Goal: Task Accomplishment & Management: Manage account settings

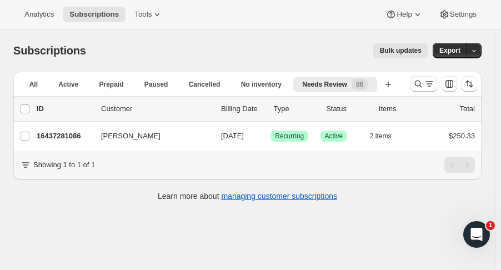
click at [419, 85] on icon "Search and filter results" at bounding box center [418, 83] width 11 height 11
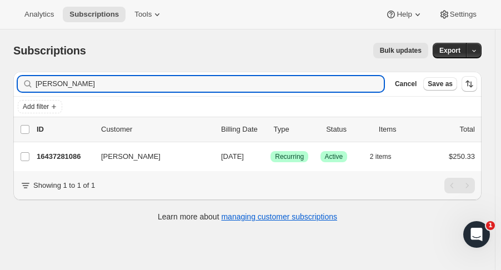
drag, startPoint x: 73, startPoint y: 86, endPoint x: 12, endPoint y: 76, distance: 61.9
click at [12, 76] on div "Filter subscribers lisa thomp Clear Cancel Save as Add filter 0 selected Update…" at bounding box center [242, 148] width 477 height 170
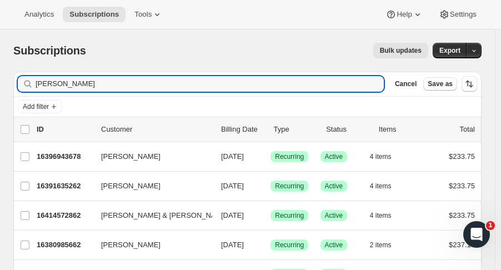
type input "dian"
click at [70, 188] on p "16391635262" at bounding box center [65, 185] width 56 height 11
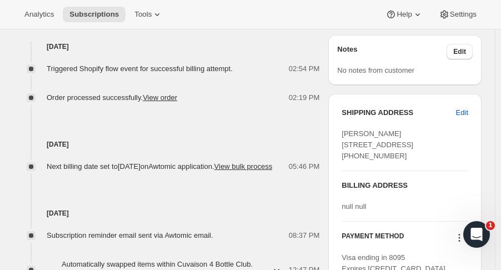
scroll to position [453, 0]
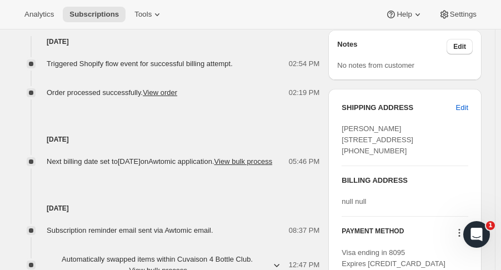
click at [468, 113] on span "Edit" at bounding box center [462, 107] width 12 height 11
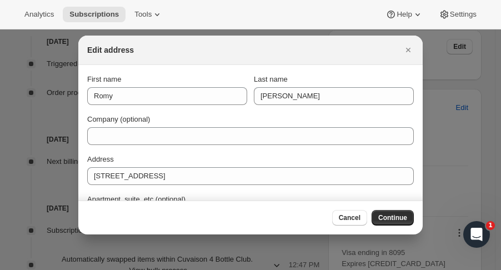
click at [406, 56] on button "Close" at bounding box center [408, 50] width 16 height 16
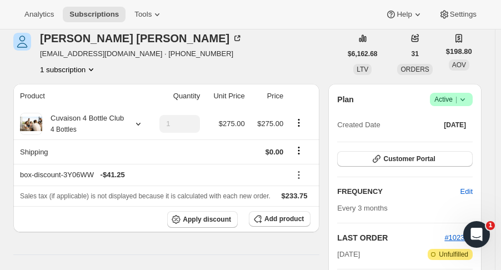
scroll to position [82, 0]
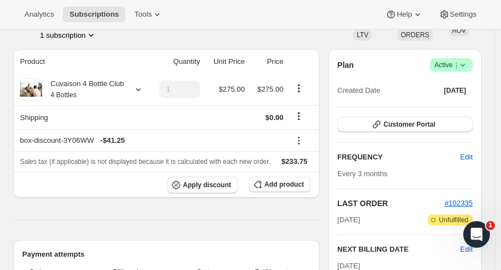
click at [439, 130] on button "Customer Portal" at bounding box center [404, 125] width 135 height 16
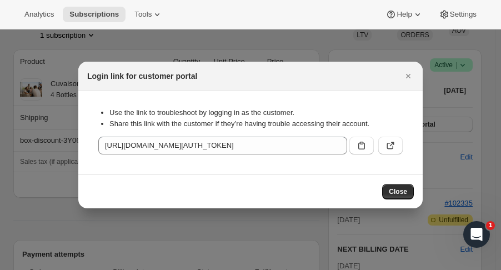
click at [393, 144] on icon ":r52:" at bounding box center [390, 145] width 11 height 11
click at [410, 77] on icon "Close" at bounding box center [408, 76] width 11 height 11
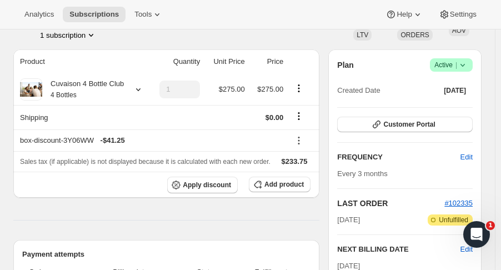
click at [468, 64] on icon at bounding box center [462, 64] width 11 height 11
click at [468, 66] on icon at bounding box center [462, 64] width 11 height 11
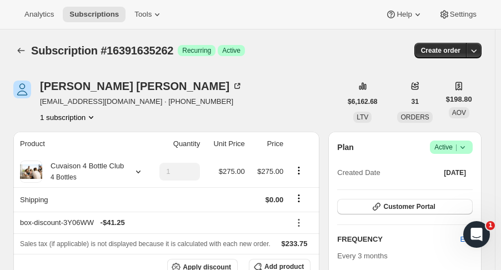
click at [476, 49] on icon "button" at bounding box center [473, 50] width 11 height 11
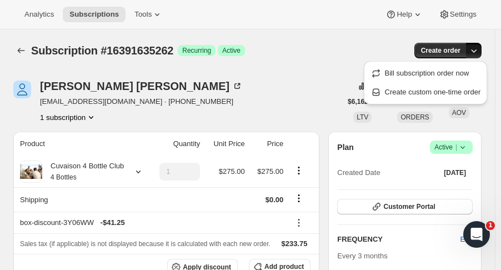
click at [444, 89] on span "Create custom one-time order" at bounding box center [433, 92] width 96 height 8
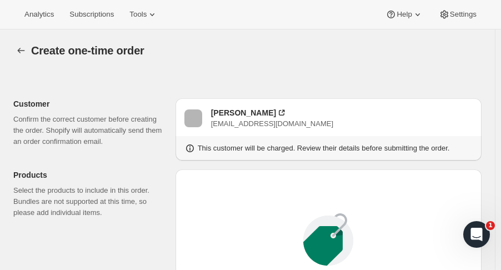
radio input "true"
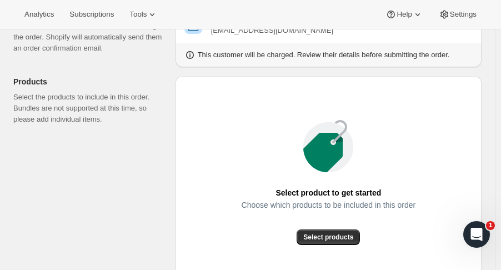
scroll to position [92, 0]
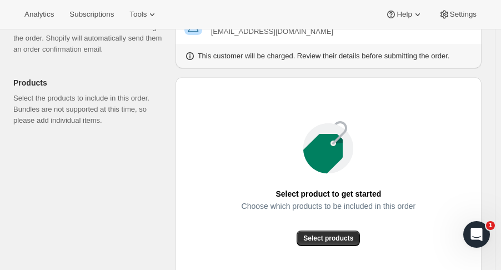
click at [356, 235] on button "Select products" at bounding box center [327, 238] width 63 height 16
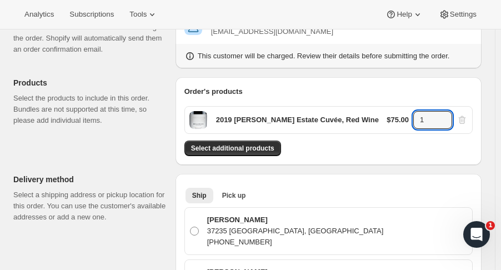
click at [445, 116] on icon at bounding box center [443, 116] width 11 height 11
type input "2"
click at [263, 146] on span "Select additional products" at bounding box center [232, 148] width 83 height 9
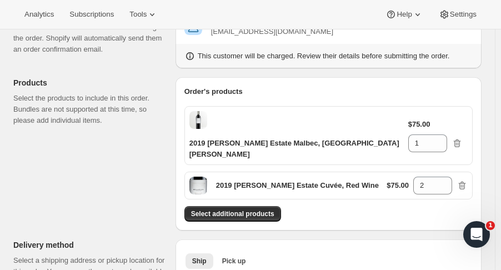
click at [267, 206] on button "Select additional products" at bounding box center [232, 214] width 97 height 16
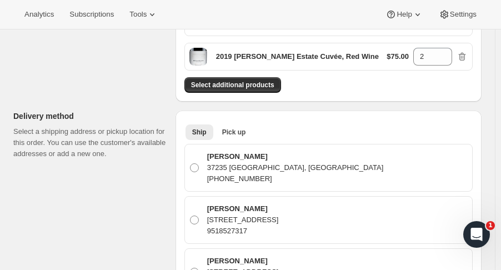
scroll to position [287, 0]
click at [289, 173] on p "951-852-7317" at bounding box center [295, 178] width 177 height 11
click at [190, 163] on input "Diana Engels 37235 Bunchberry ln, Murrieta, CA, 92562, United States 951-852-73…" at bounding box center [190, 163] width 1 height 1
radio input "true"
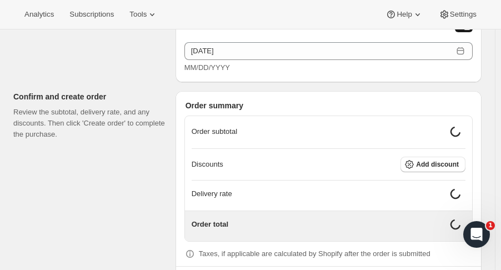
scroll to position [1100, 0]
click at [455, 157] on button "Add discount" at bounding box center [432, 165] width 65 height 16
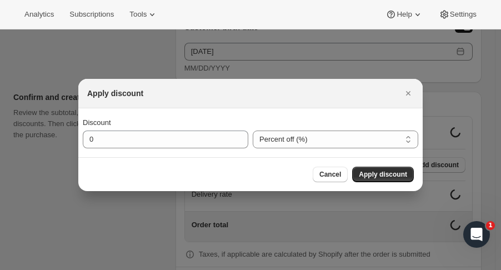
scroll to position [1093, 0]
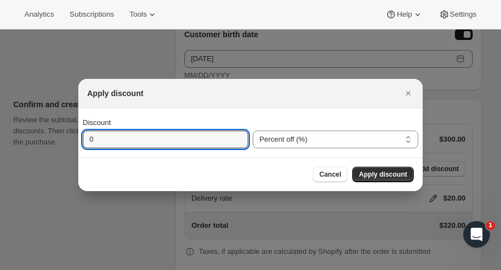
click at [216, 142] on input "0" at bounding box center [157, 139] width 149 height 18
type input "15"
click at [391, 174] on span "Apply discount" at bounding box center [383, 174] width 48 height 9
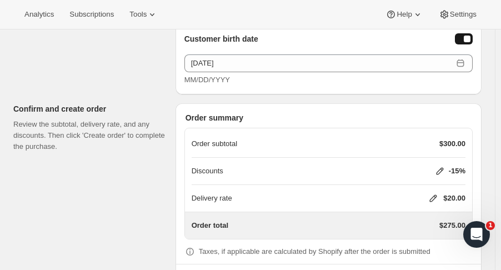
click at [437, 195] on icon at bounding box center [433, 198] width 7 height 7
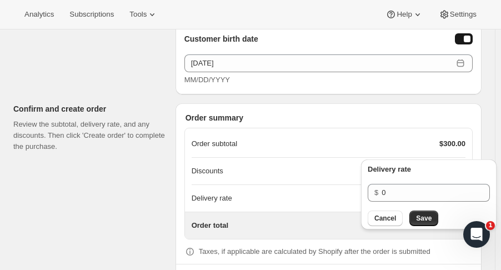
click at [429, 223] on button "Save" at bounding box center [423, 218] width 29 height 16
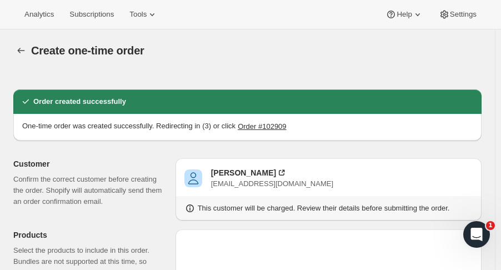
radio input "true"
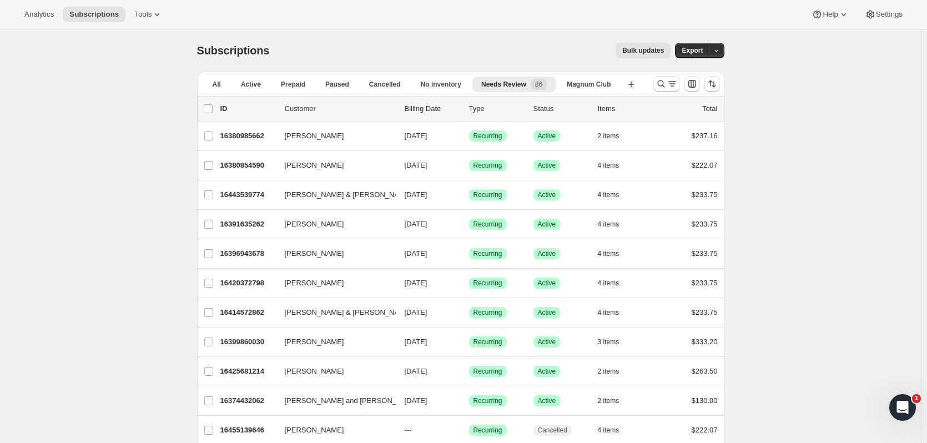
click at [653, 82] on div at bounding box center [687, 84] width 76 height 22
click at [661, 83] on icon "Search and filter results" at bounding box center [661, 83] width 11 height 11
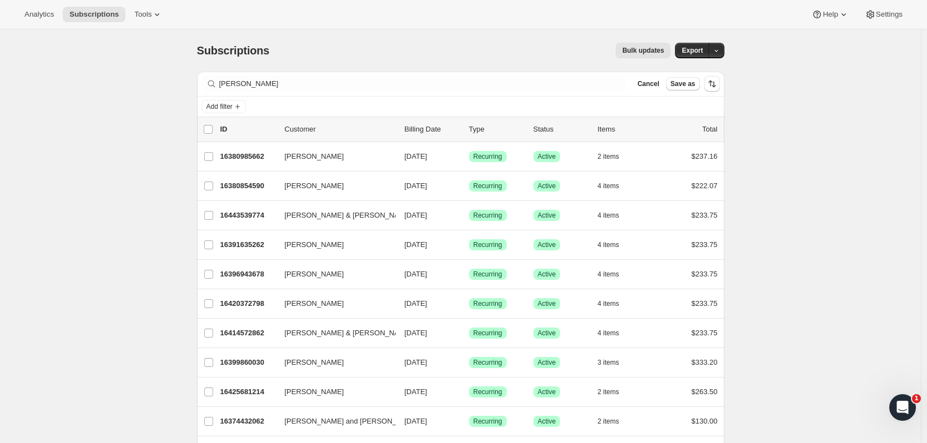
click at [242, 74] on div "Filter subscribers dian Clear Cancel Save as" at bounding box center [460, 84] width 527 height 24
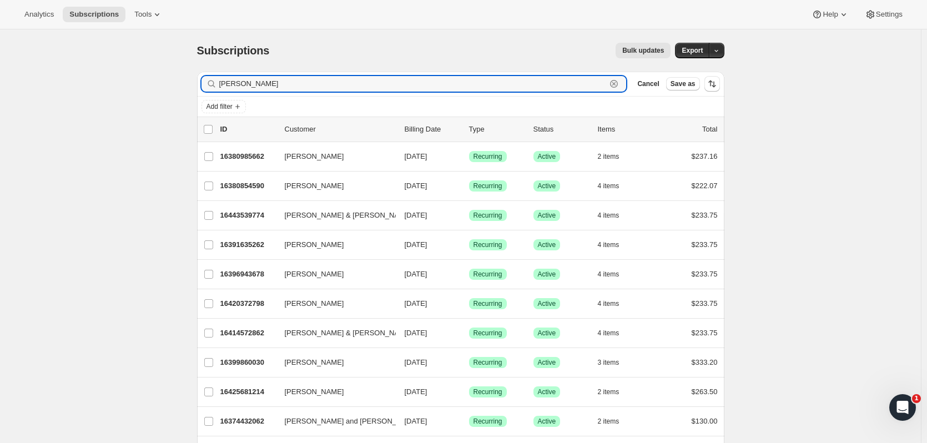
drag, startPoint x: 244, startPoint y: 84, endPoint x: 207, endPoint y: 87, distance: 37.3
click at [207, 87] on div "dian Clear" at bounding box center [414, 84] width 425 height 16
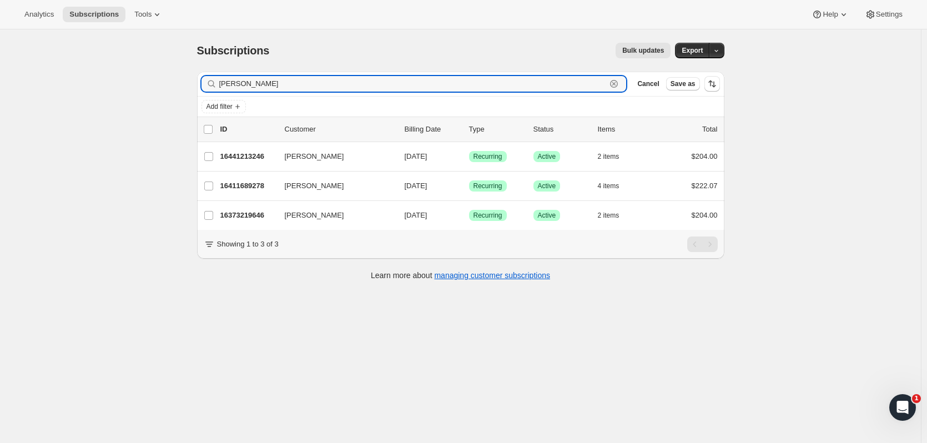
type input "[PERSON_NAME]"
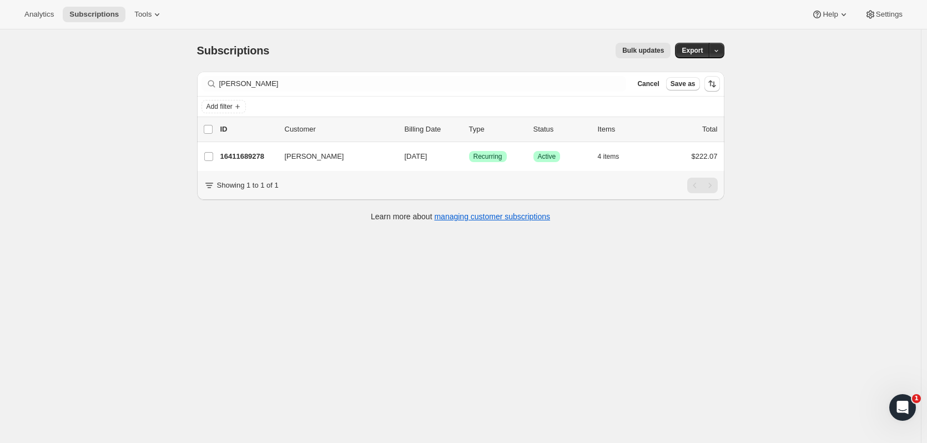
click at [261, 159] on p "16411689278" at bounding box center [248, 156] width 56 height 11
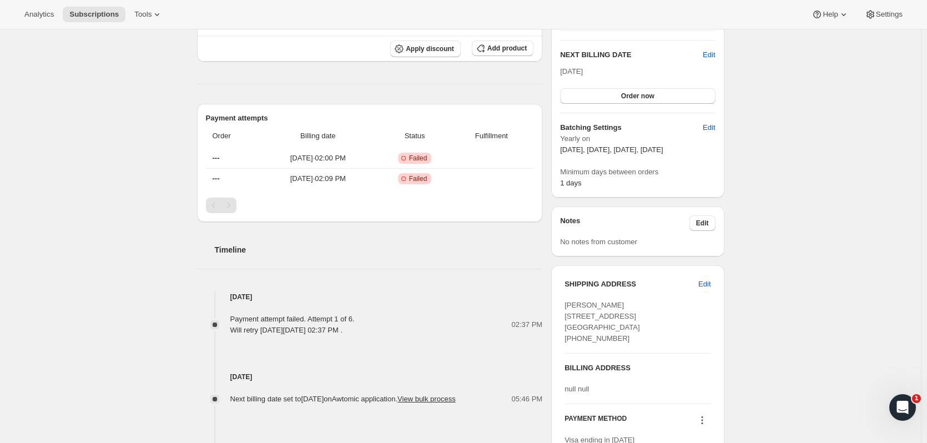
scroll to position [108, 0]
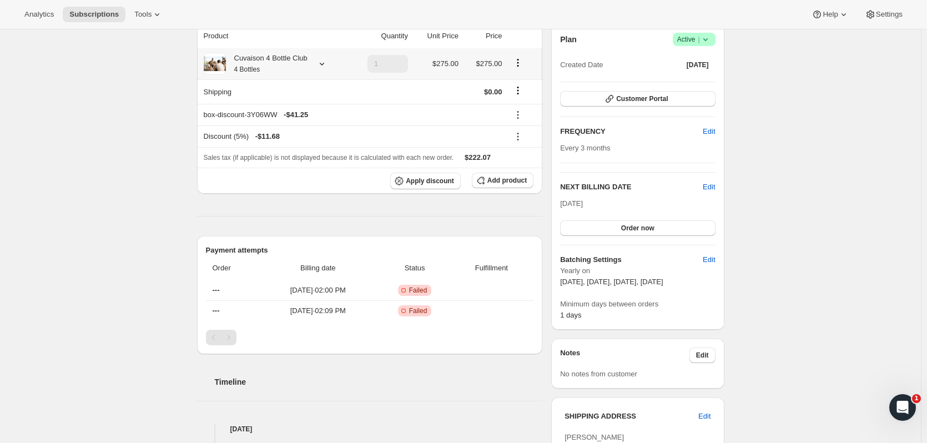
click at [318, 61] on icon at bounding box center [321, 63] width 11 height 11
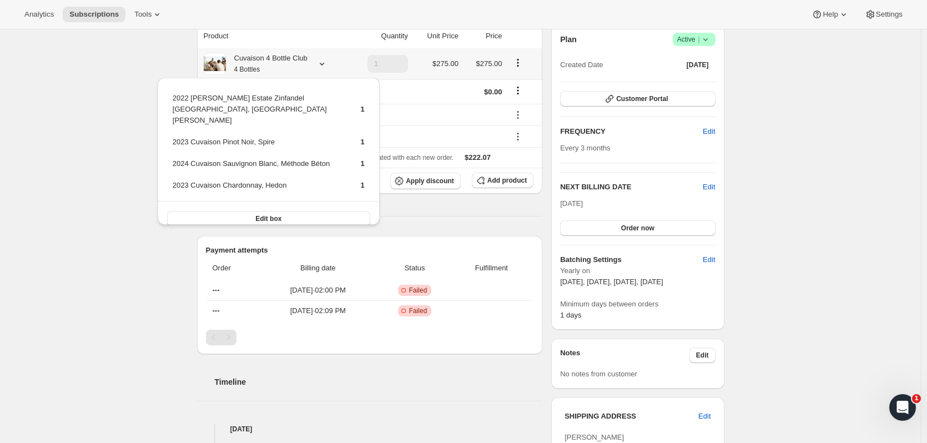
click at [120, 193] on div "Subscription #16411689278. This page is ready Subscription #16411689278 Success…" at bounding box center [460, 393] width 921 height 942
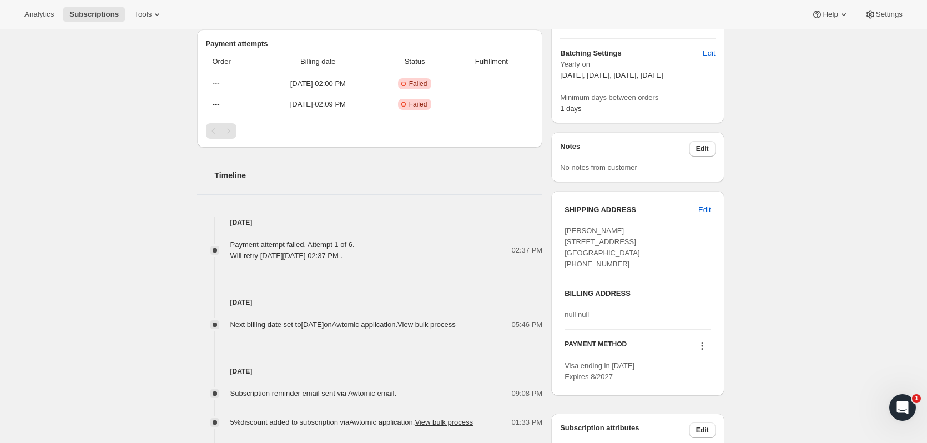
scroll to position [321, 0]
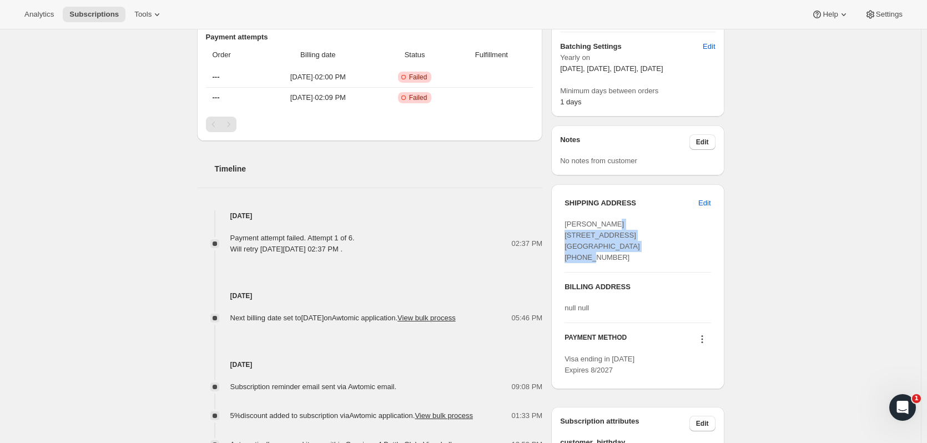
drag, startPoint x: 581, startPoint y: 234, endPoint x: 652, endPoint y: 243, distance: 71.6
click at [652, 243] on div "SHIPPING ADDRESS Edit Robin Lewis 5873 S. Meadowood Ave. Springfield MO, 65810 …" at bounding box center [637, 286] width 173 height 205
copy span "5873 S. Meadowood Ave. Springfield MO, 65810"
click at [705, 345] on icon at bounding box center [702, 339] width 11 height 11
click at [710, 427] on button "Add credit card" at bounding box center [704, 420] width 84 height 18
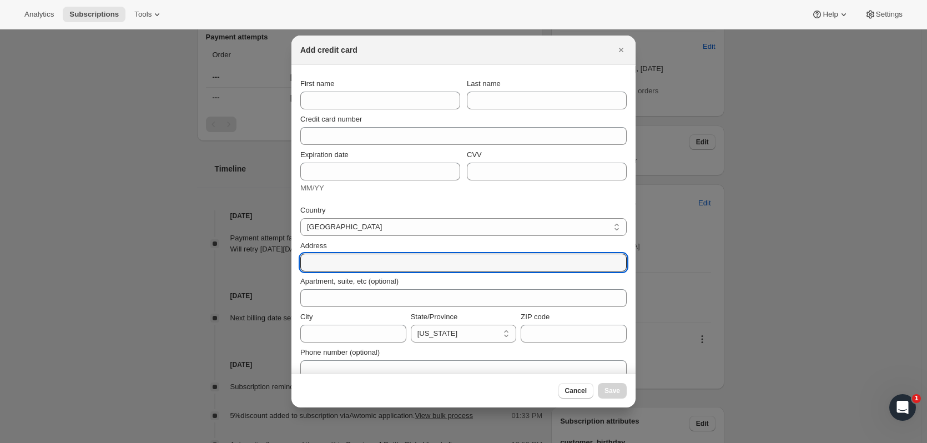
paste input "5873 S. Meadowood Ave. Springfield MO, 65810"
type input "5873 S. Meadowood Ave. Springfield MO, 65810"
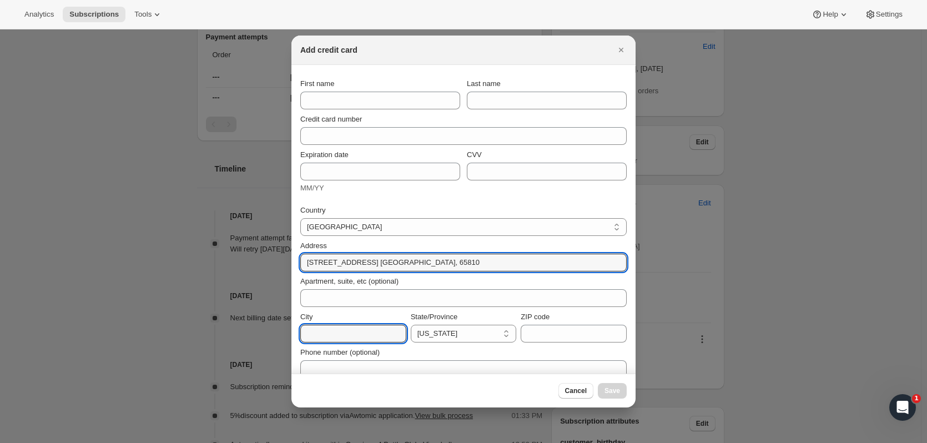
click at [366, 332] on input "City" at bounding box center [353, 334] width 106 height 18
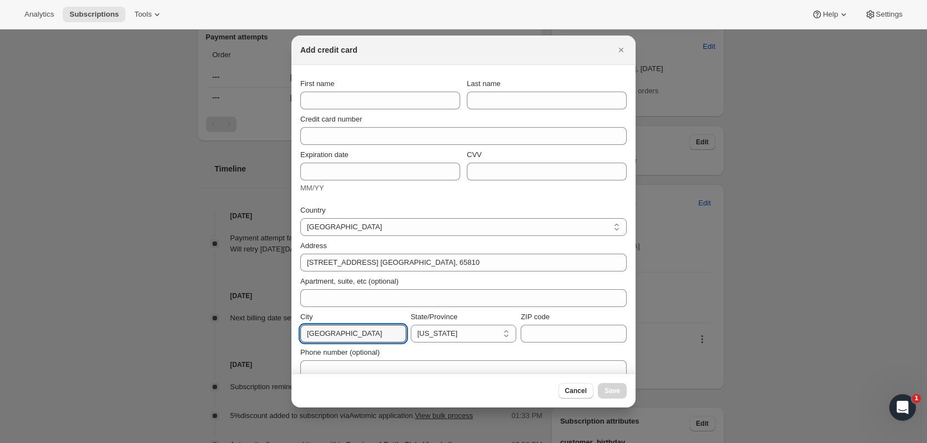
type input "Springfield"
click at [414, 341] on select "[US_STATE] [US_STATE] [US_STATE] [US_STATE] [US_STATE] [US_STATE] [US_STATE] [U…" at bounding box center [464, 334] width 106 height 18
select select "MO"
click at [411, 325] on select "[US_STATE] [US_STATE] [US_STATE] [US_STATE] [US_STATE] [US_STATE] [US_STATE] [U…" at bounding box center [464, 334] width 106 height 18
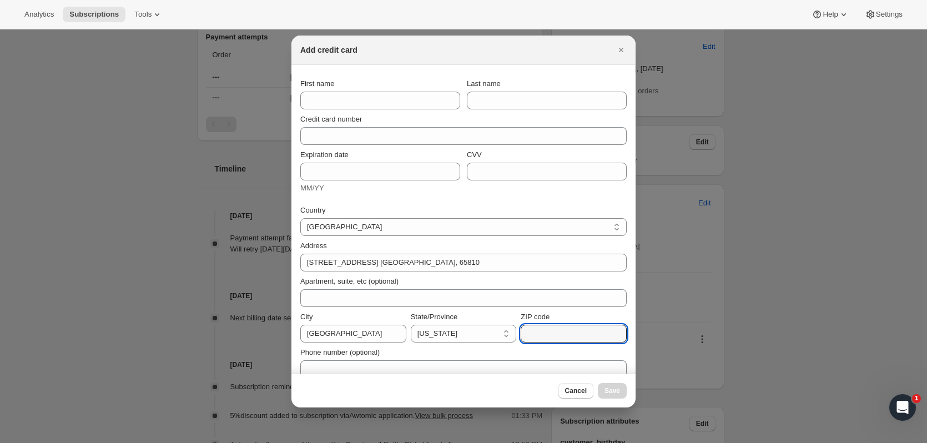
click at [550, 338] on input "ZIP code" at bounding box center [574, 334] width 106 height 18
type input "65810"
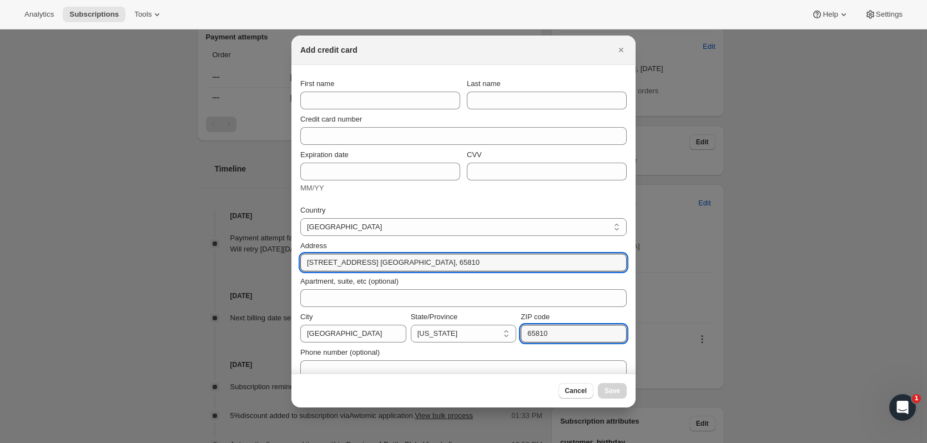
click at [385, 262] on input "5873 S. Meadowood Ave. Springfield MO, 65810" at bounding box center [463, 263] width 326 height 18
drag, startPoint x: 389, startPoint y: 263, endPoint x: 523, endPoint y: 254, distance: 134.1
click at [523, 254] on input "5873 S. Meadowood Ave. Springfield MO, 65810" at bounding box center [463, 263] width 326 height 18
type input "5873 S. Meadowood Ave."
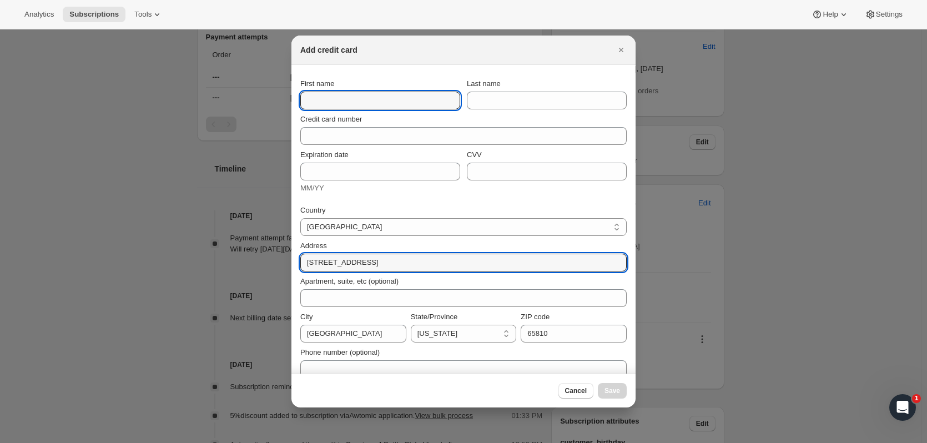
click at [346, 96] on input "First name" at bounding box center [380, 101] width 160 height 18
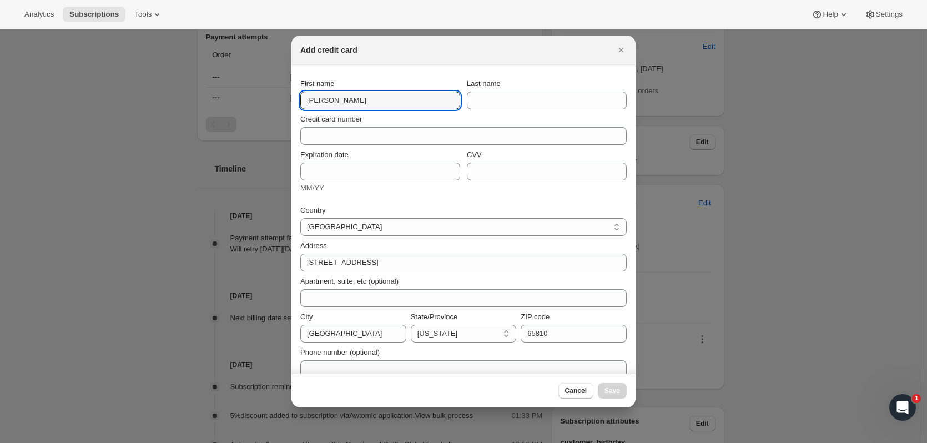
type input "[PERSON_NAME]"
click at [347, 69] on section "First name Robin Last name Credit card number Expiration date MM/YY CVV Country…" at bounding box center [464, 226] width 344 height 322
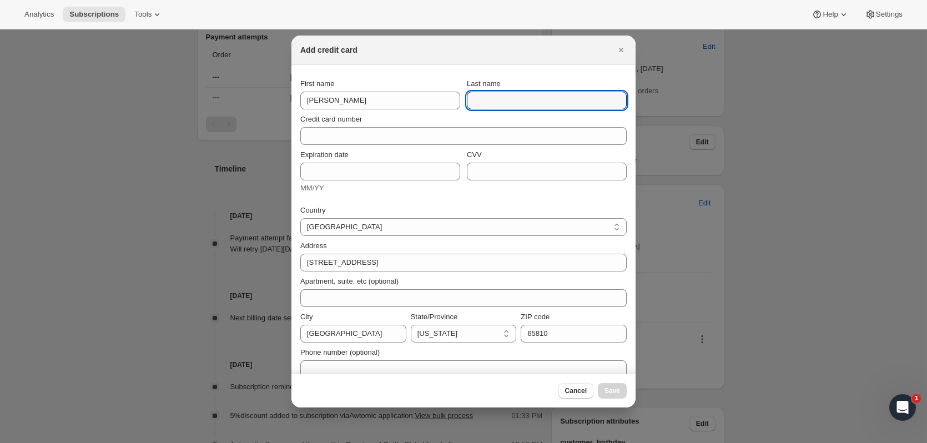
click at [478, 108] on input "Last name" at bounding box center [547, 101] width 160 height 18
type input "[PERSON_NAME]"
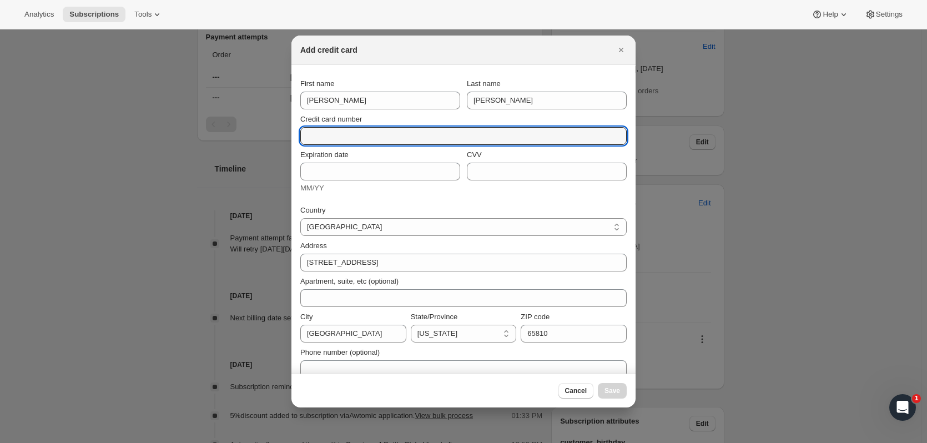
click at [378, 138] on input "Credit card number" at bounding box center [459, 136] width 318 height 18
type input "1"
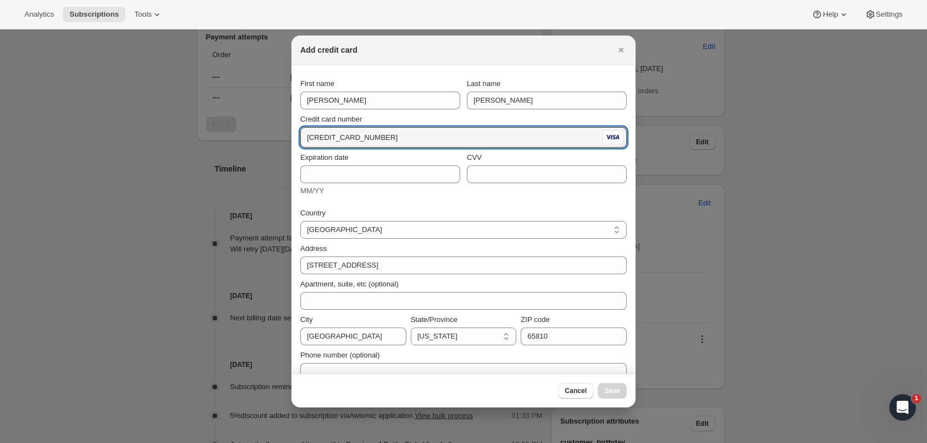
type input "4000 2226 5729 0278"
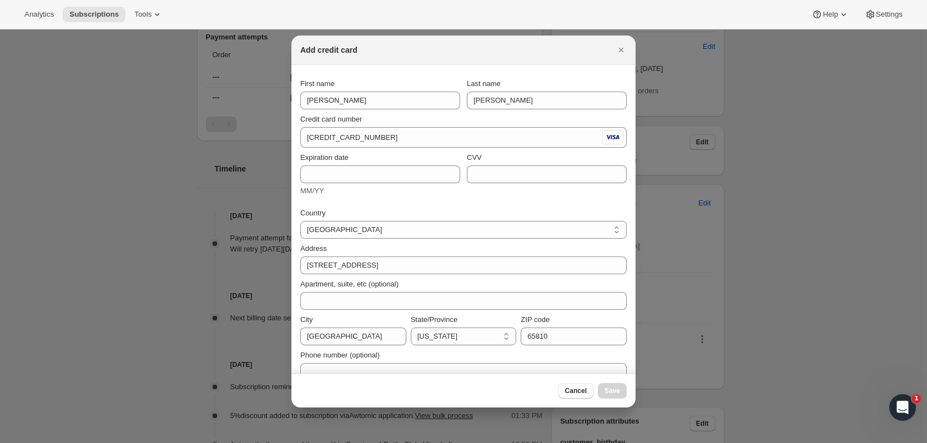
click at [295, 168] on section "First name Robin Last name Lewis Credit card number 4000 2226 5729 0278 Expirat…" at bounding box center [464, 227] width 344 height 325
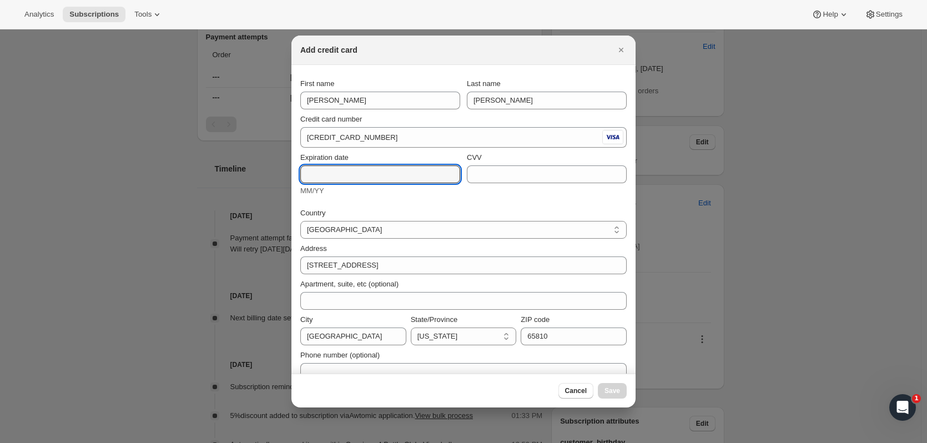
click at [308, 175] on input "Expiration date" at bounding box center [380, 174] width 160 height 18
click at [394, 174] on input "Expiration date" at bounding box center [380, 174] width 160 height 18
type input "10/26"
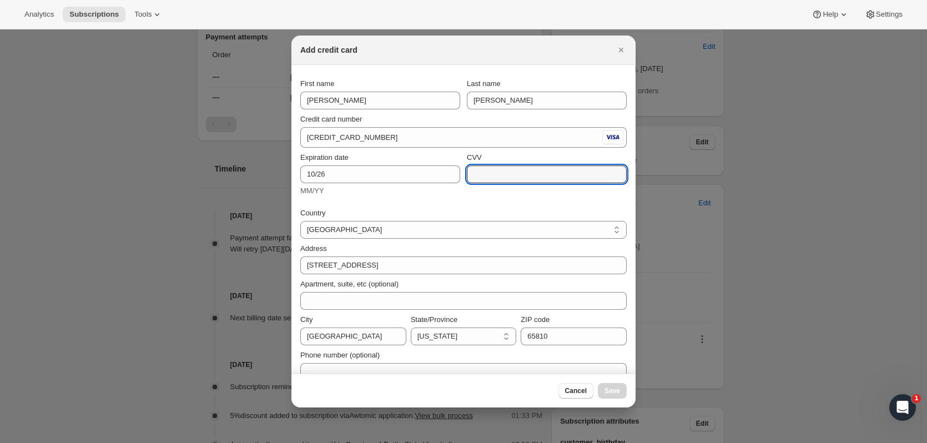
click at [501, 175] on input "CVV" at bounding box center [547, 174] width 160 height 18
type input "334"
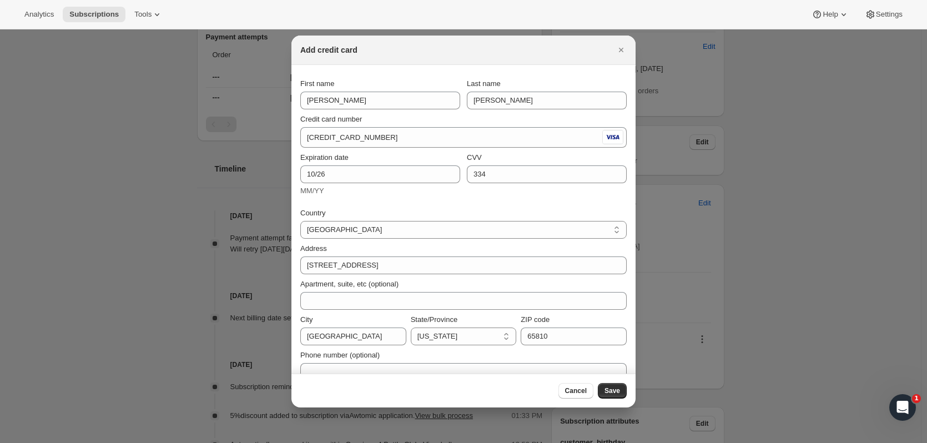
click at [497, 197] on div "Expiration date 10/26 MM/YY CVV 334" at bounding box center [463, 174] width 326 height 53
click at [612, 395] on button "Save" at bounding box center [612, 391] width 29 height 16
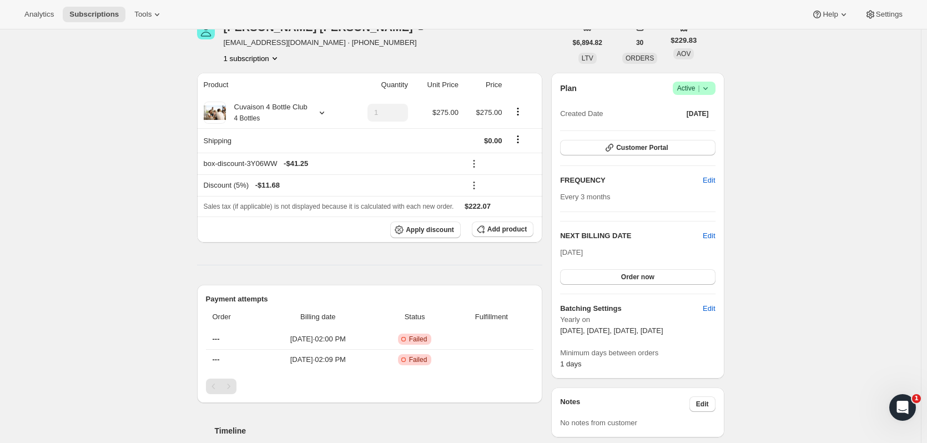
click at [595, 281] on button "Order now" at bounding box center [637, 277] width 155 height 16
click at [704, 278] on button "Click to confirm" at bounding box center [637, 277] width 155 height 16
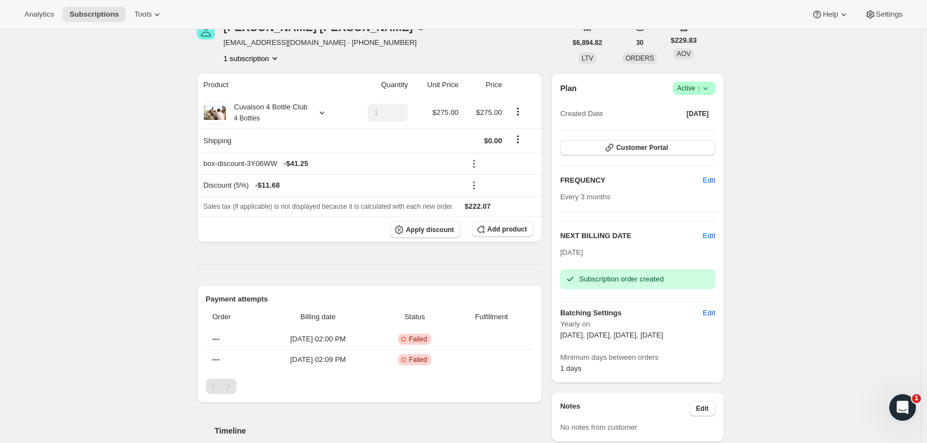
scroll to position [0, 0]
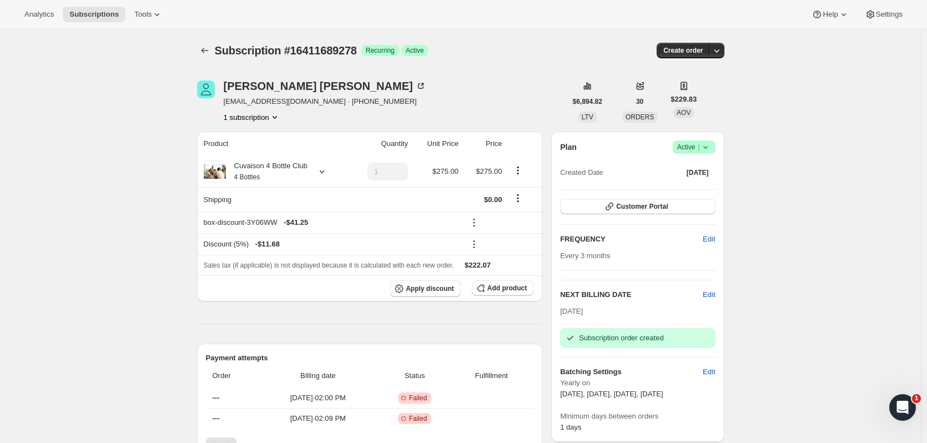
click at [209, 48] on icon "Subscriptions" at bounding box center [204, 50] width 11 height 11
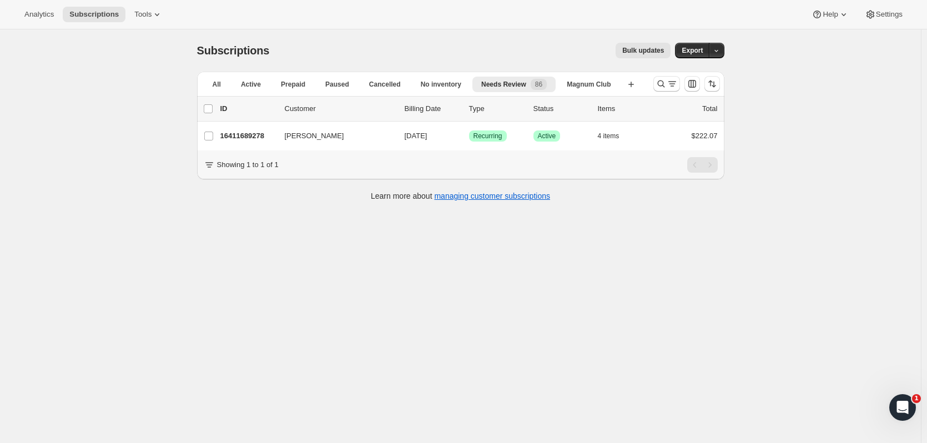
click at [268, 134] on p "16411689278" at bounding box center [248, 135] width 56 height 11
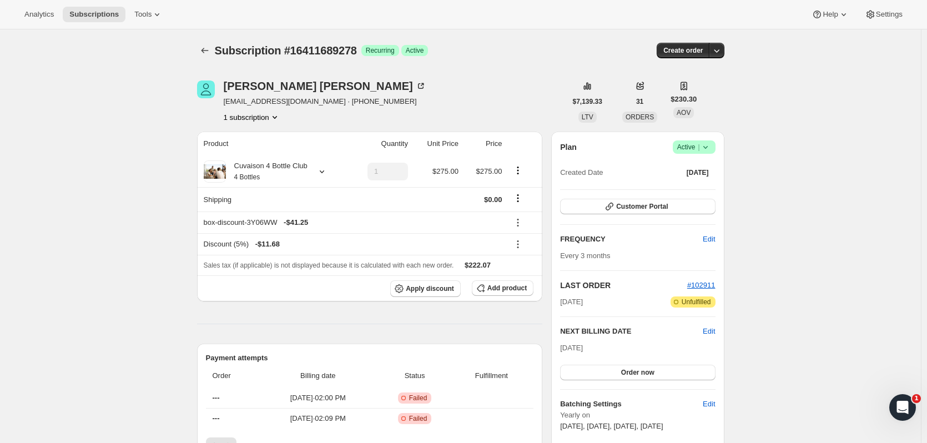
click at [205, 55] on icon "Subscriptions" at bounding box center [204, 50] width 11 height 11
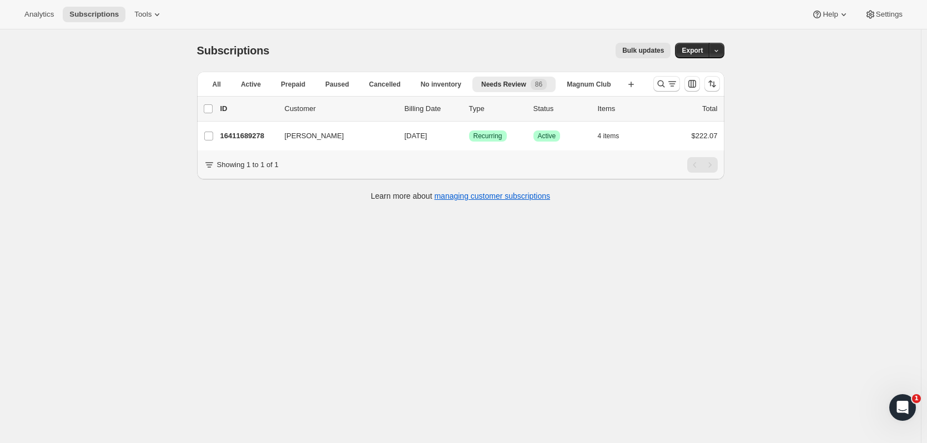
click at [664, 83] on icon "Search and filter results" at bounding box center [661, 83] width 11 height 11
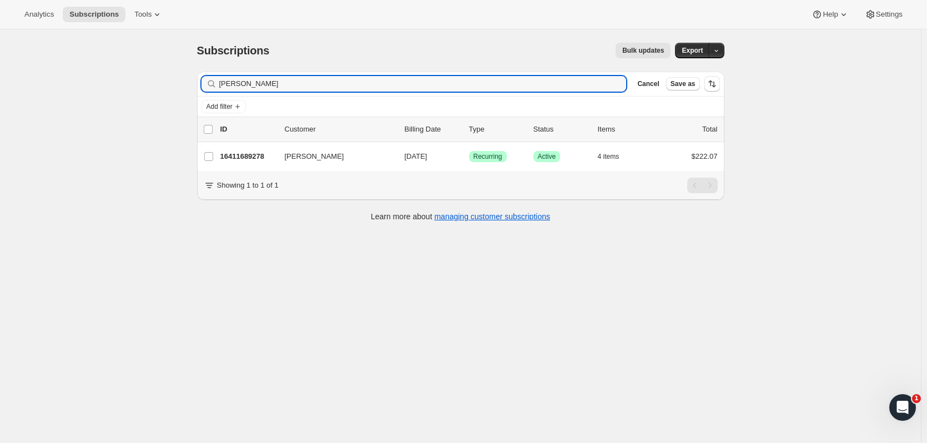
drag, startPoint x: 277, startPoint y: 86, endPoint x: 87, endPoint y: 91, distance: 189.9
click at [87, 91] on div "Subscriptions. This page is ready Subscriptions Bulk updates More actions Bulk …" at bounding box center [460, 250] width 921 height 443
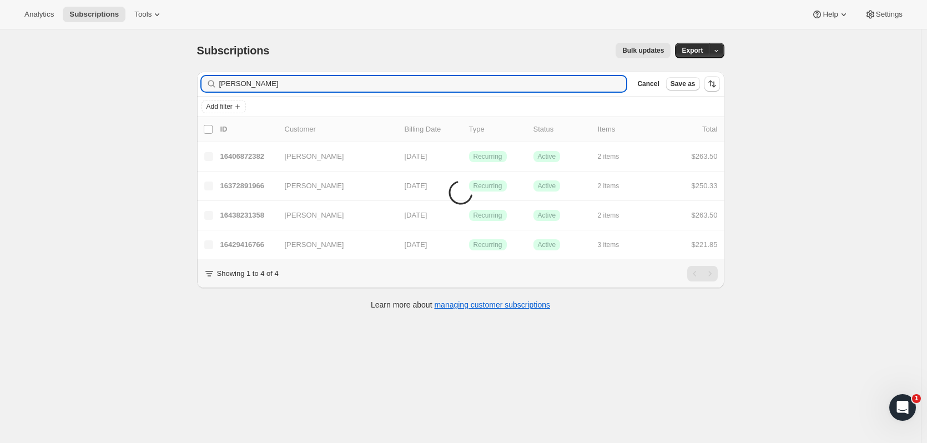
type input "[PERSON_NAME]"
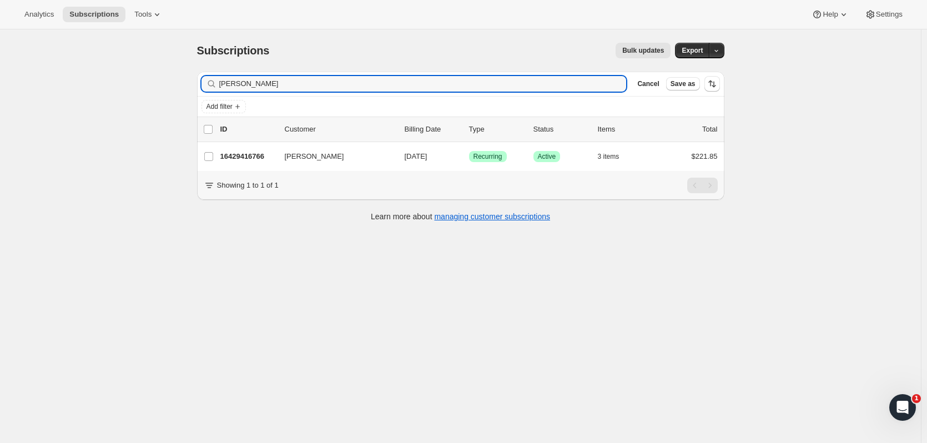
click at [238, 149] on div "16429416766 Albert Rojas 11/01/2025 Success Recurring Success Active 3 items $2…" at bounding box center [468, 157] width 497 height 16
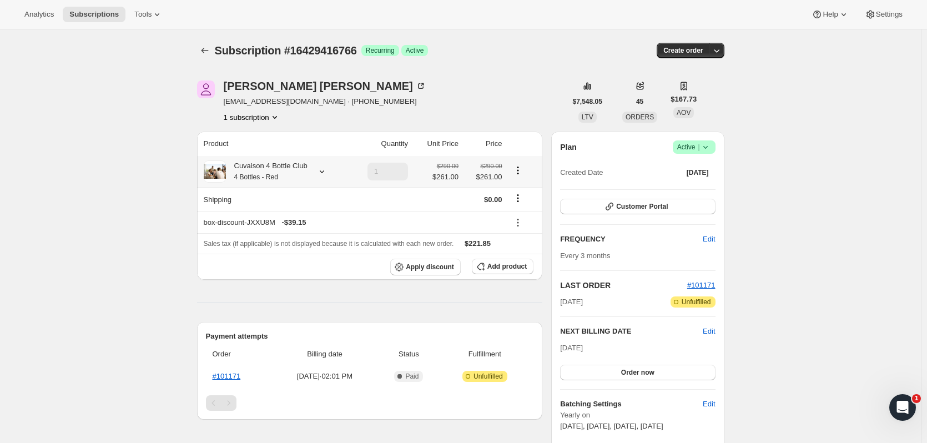
click at [319, 171] on icon at bounding box center [321, 171] width 11 height 11
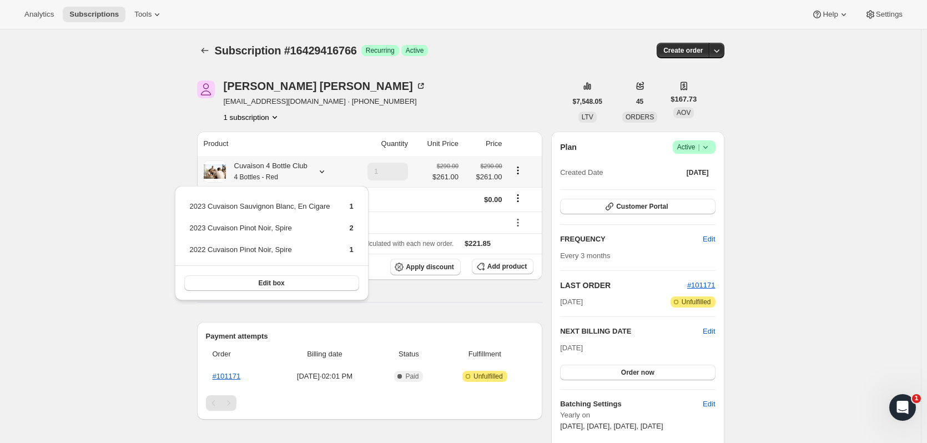
click at [319, 171] on icon at bounding box center [321, 171] width 11 height 11
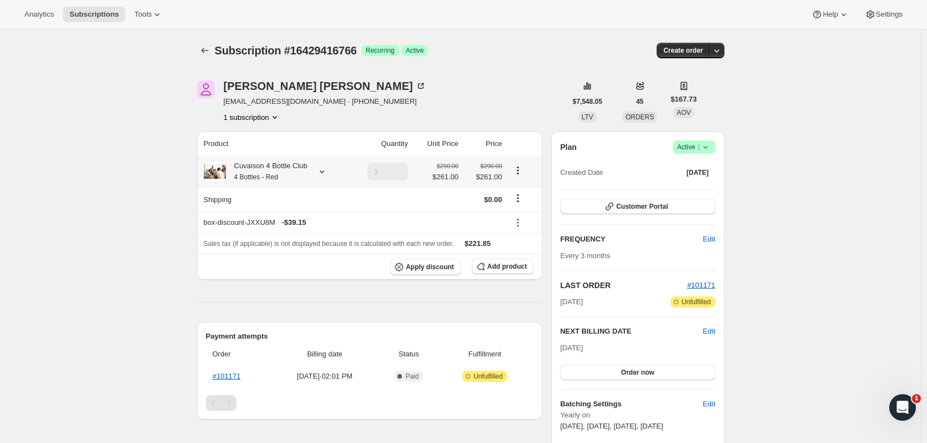
click at [323, 175] on icon at bounding box center [321, 171] width 11 height 11
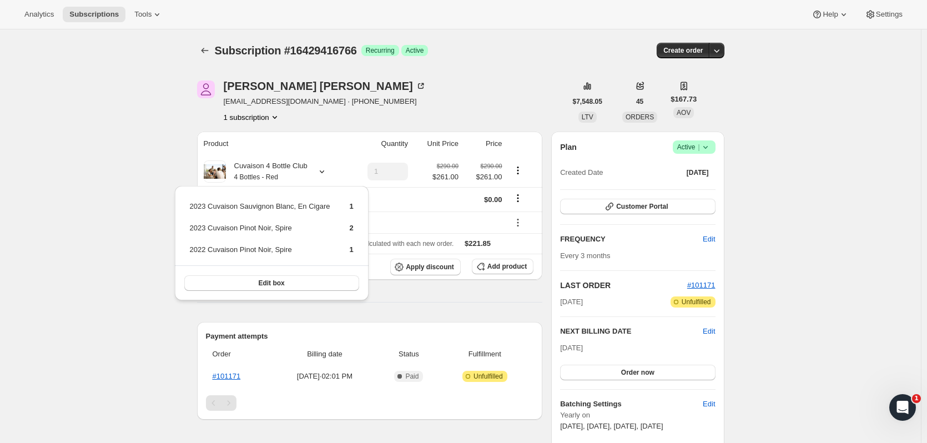
click at [327, 113] on div "1 subscription" at bounding box center [325, 117] width 203 height 11
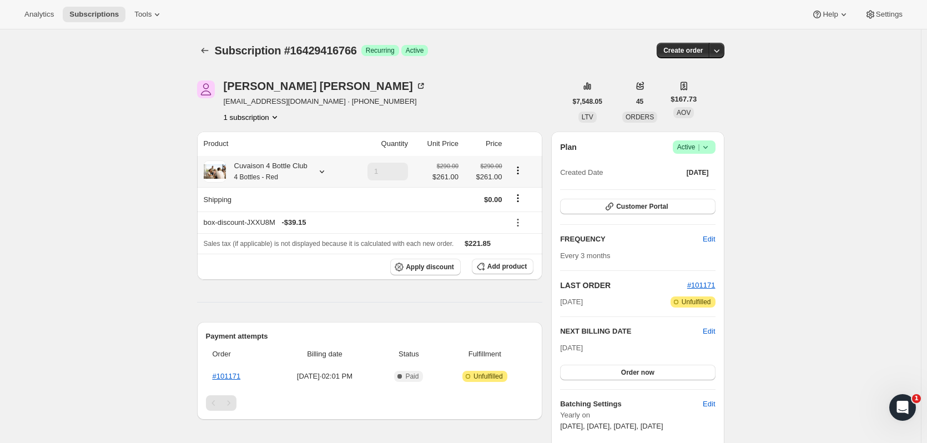
click at [323, 169] on icon at bounding box center [321, 171] width 11 height 11
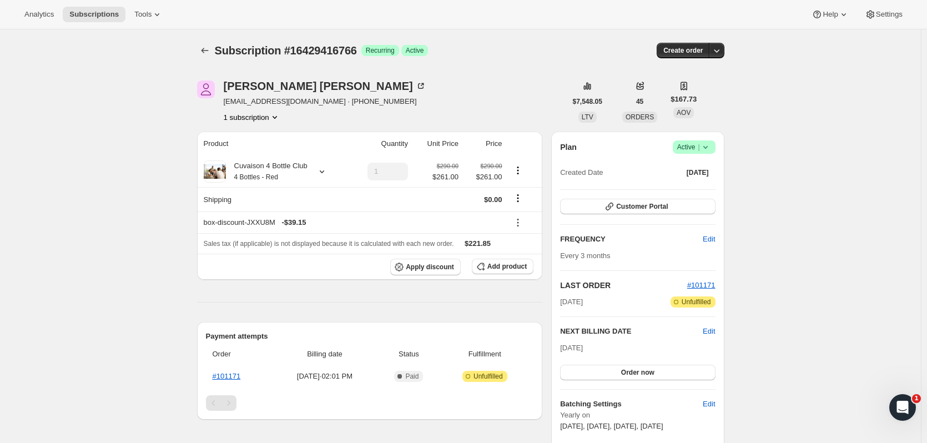
click at [205, 53] on icon "Subscriptions" at bounding box center [204, 50] width 11 height 11
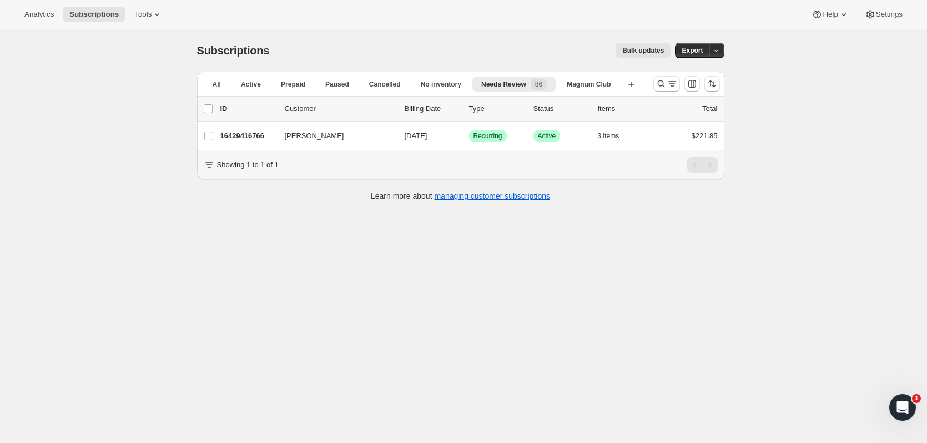
click at [242, 135] on p "16429416766" at bounding box center [248, 135] width 56 height 11
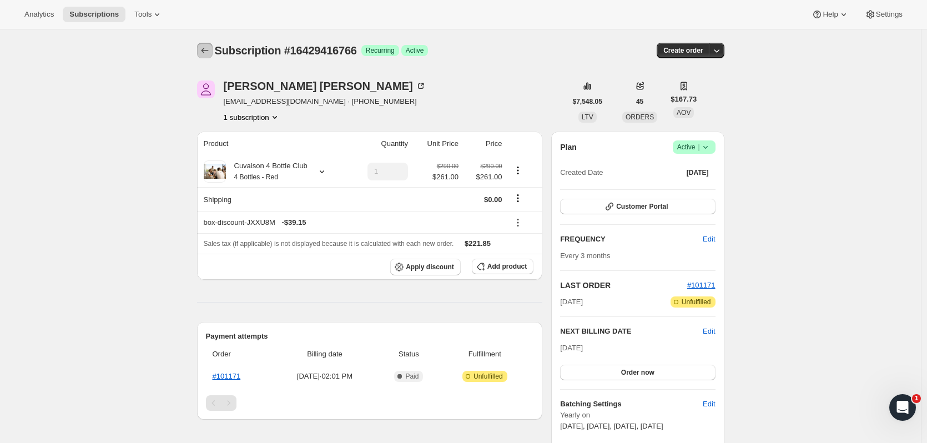
click at [205, 46] on icon "Subscriptions" at bounding box center [204, 50] width 11 height 11
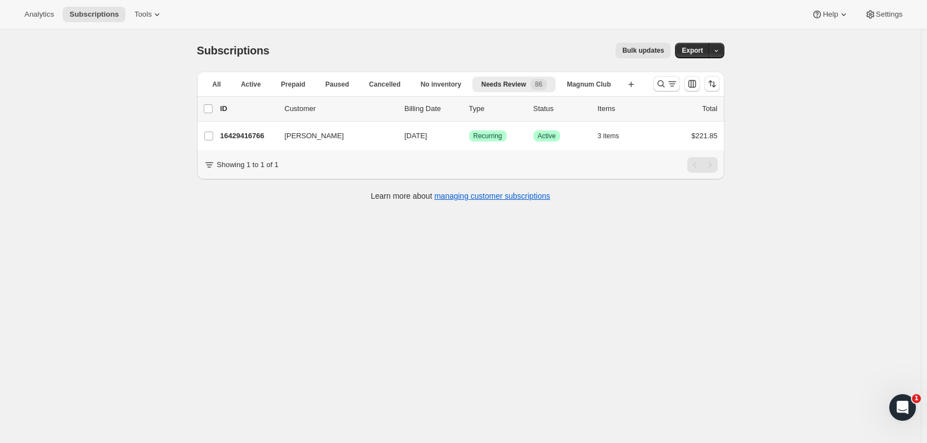
click at [657, 86] on icon "Search and filter results" at bounding box center [661, 83] width 11 height 11
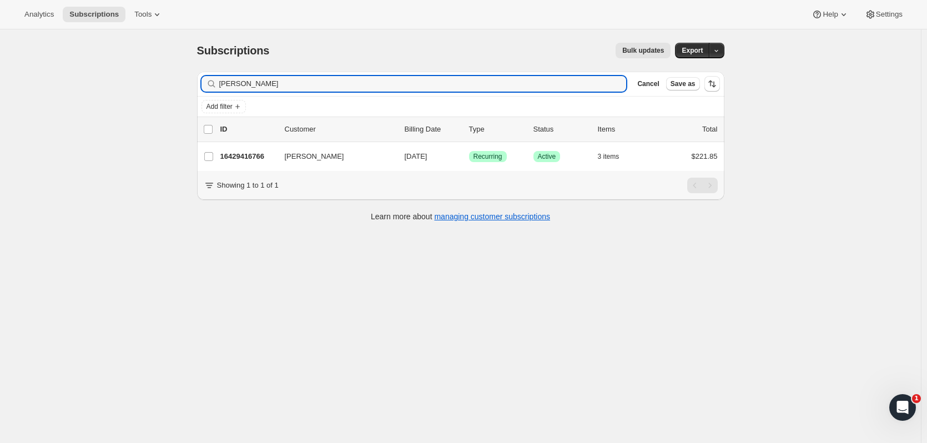
drag, startPoint x: 312, startPoint y: 90, endPoint x: 159, endPoint y: 100, distance: 153.6
click at [159, 100] on div "Subscriptions. This page is ready Subscriptions Bulk updates More actions Bulk …" at bounding box center [460, 250] width 921 height 443
type input "[PERSON_NAME]"
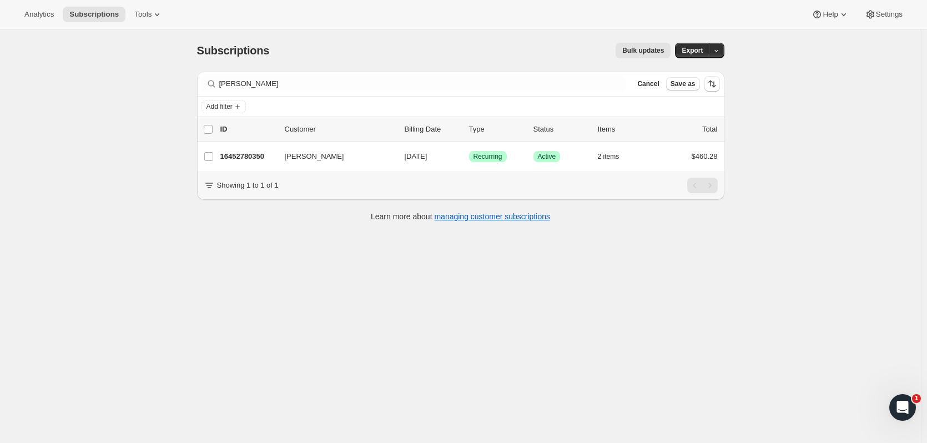
click at [238, 149] on div "16452780350 [PERSON_NAME] [DATE] Success Recurring Success Active 2 items $460.…" at bounding box center [468, 157] width 497 height 16
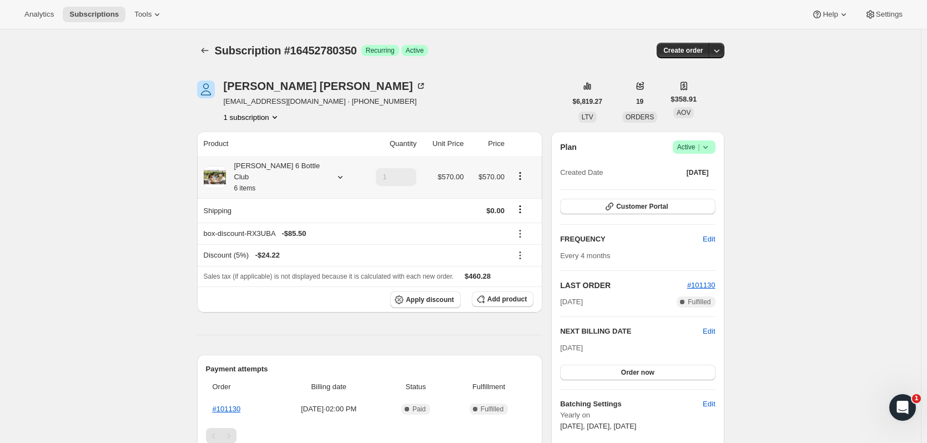
click at [335, 172] on icon at bounding box center [340, 177] width 11 height 11
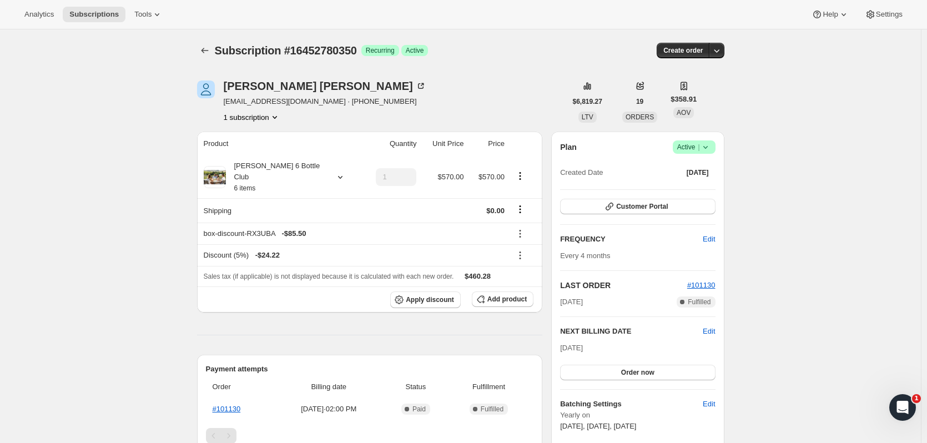
click at [211, 57] on button "Subscriptions" at bounding box center [205, 51] width 16 height 16
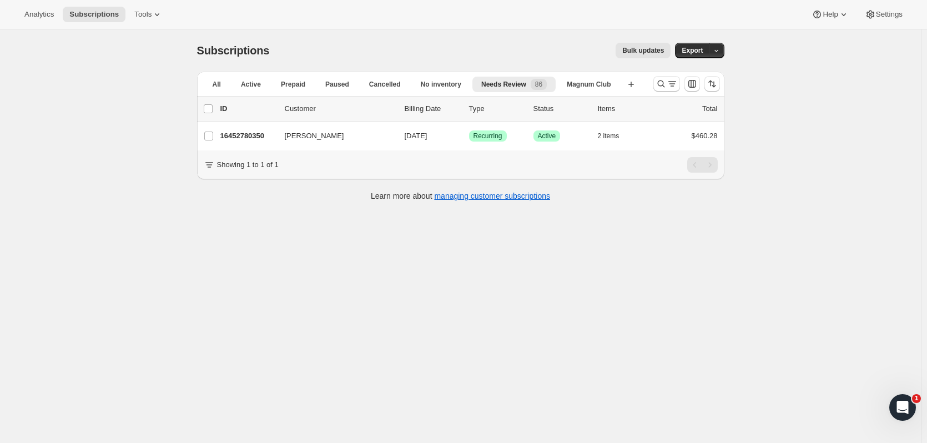
click at [658, 79] on icon "Search and filter results" at bounding box center [661, 83] width 11 height 11
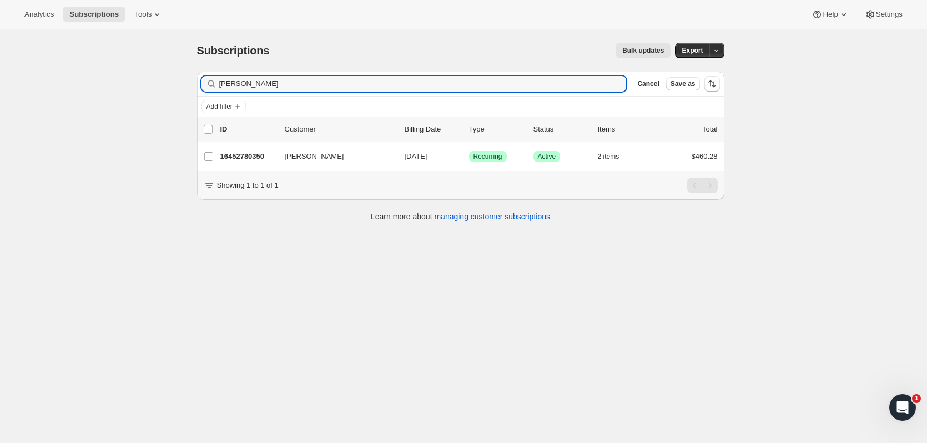
drag, startPoint x: 252, startPoint y: 88, endPoint x: 145, endPoint y: 89, distance: 106.6
click at [145, 89] on div "Subscriptions. This page is ready Subscriptions Bulk updates More actions Bulk …" at bounding box center [460, 250] width 921 height 443
type input "[PERSON_NAME]"
click at [244, 155] on p "16411689278" at bounding box center [248, 156] width 56 height 11
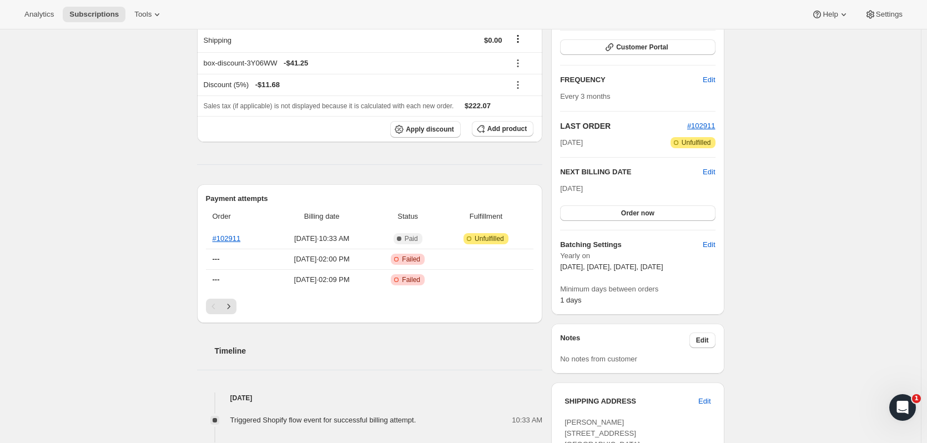
scroll to position [288, 0]
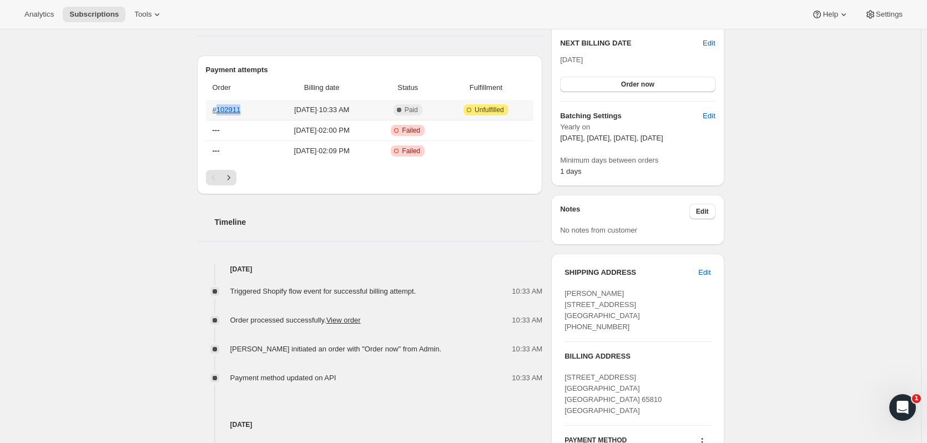
drag, startPoint x: 247, startPoint y: 109, endPoint x: 220, endPoint y: 111, distance: 27.3
click at [220, 111] on th "#102911" at bounding box center [238, 110] width 64 height 20
copy link "102911"
click at [158, 33] on div "Subscription #16411689278. This page is ready Subscription #16411689278 Success…" at bounding box center [460, 282] width 921 height 1083
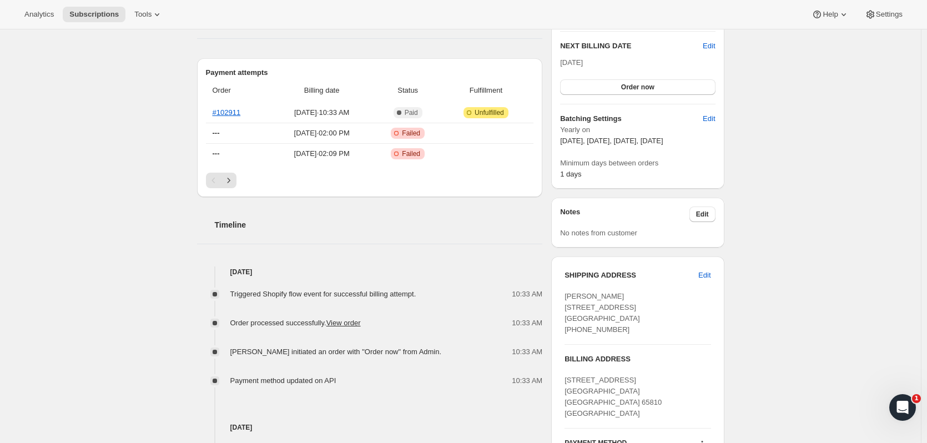
scroll to position [0, 0]
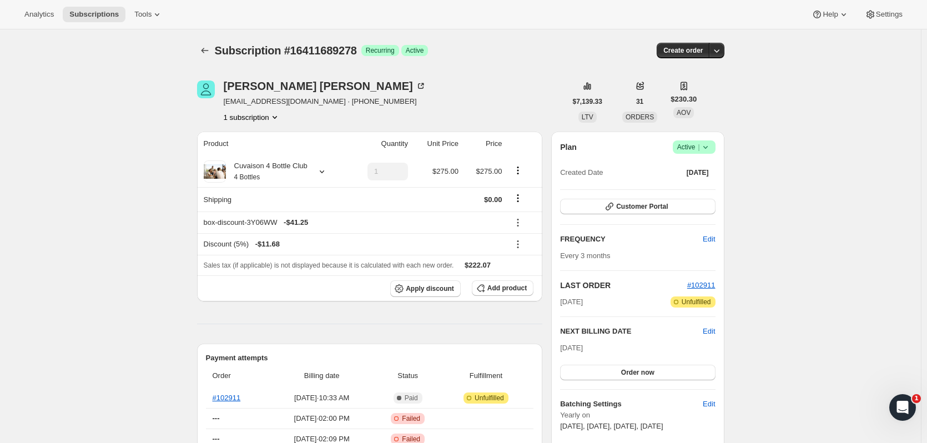
click at [204, 53] on icon "Subscriptions" at bounding box center [204, 50] width 11 height 11
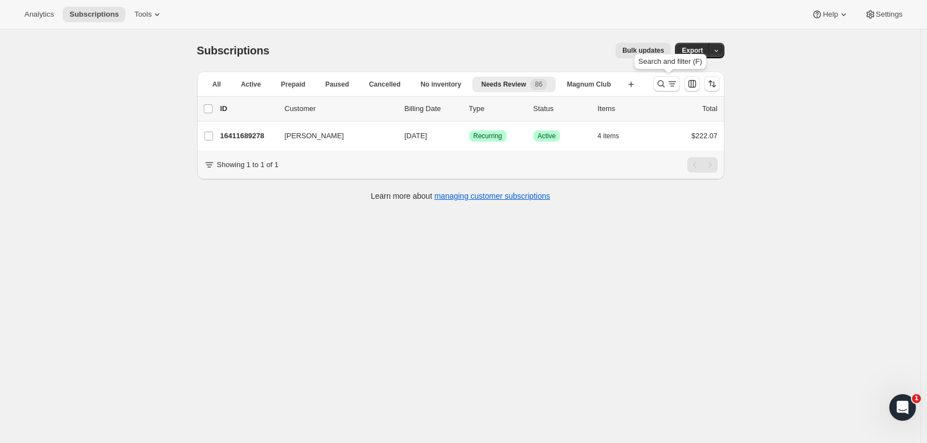
click at [662, 80] on icon "Search and filter results" at bounding box center [661, 83] width 11 height 11
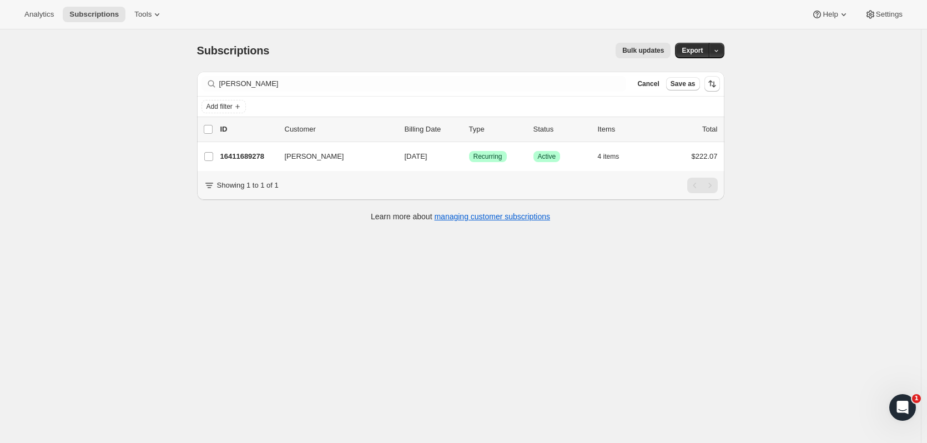
click at [187, 83] on div "Subscriptions. This page is ready Subscriptions Bulk updates More actions Bulk …" at bounding box center [461, 131] width 554 height 204
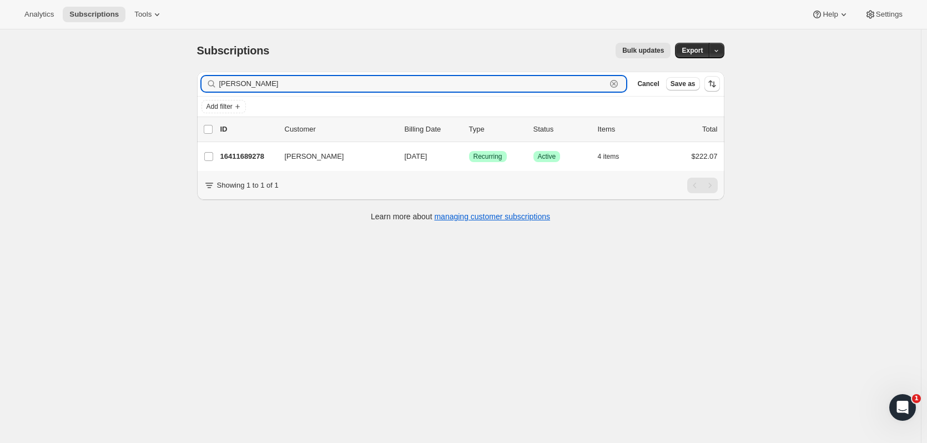
drag, startPoint x: 264, startPoint y: 84, endPoint x: 196, endPoint y: 89, distance: 67.9
click at [196, 89] on div "Filter subscribers [PERSON_NAME] Clear Cancel Save as Add filter 0 selected Upd…" at bounding box center [456, 148] width 536 height 170
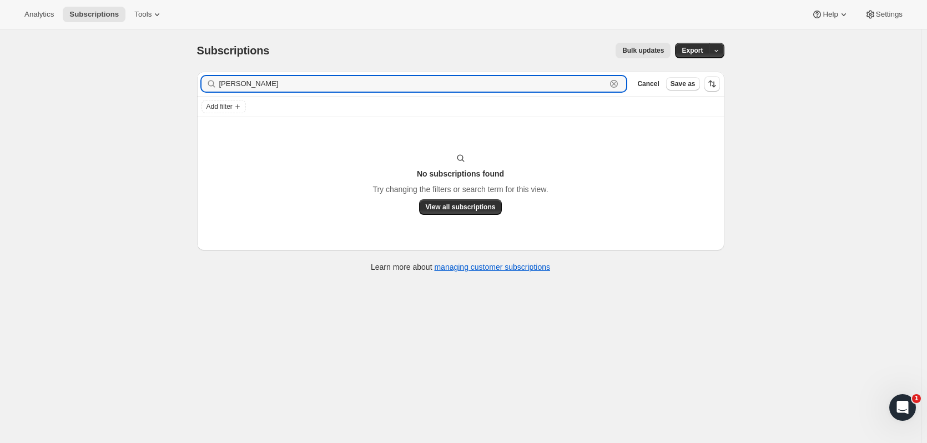
drag, startPoint x: 264, startPoint y: 81, endPoint x: 185, endPoint y: 83, distance: 78.3
click at [185, 83] on div "Subscriptions. This page is ready Subscriptions Bulk updates More actions Bulk …" at bounding box center [461, 156] width 554 height 254
type input "hermes"
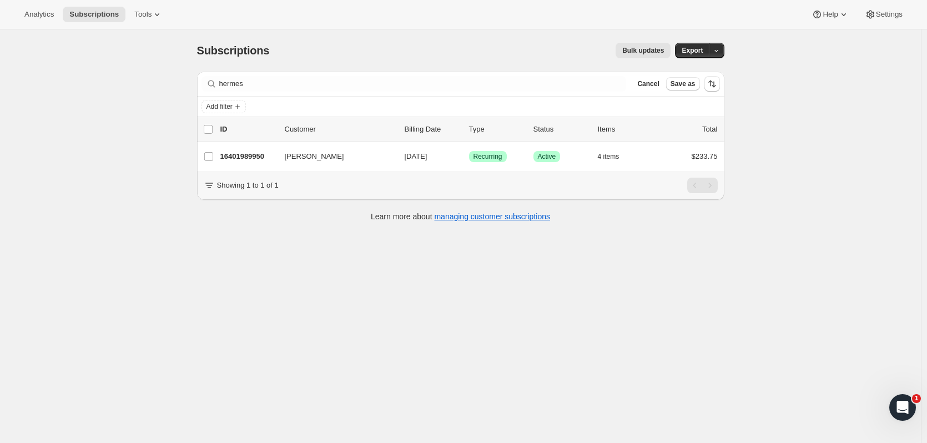
click at [239, 152] on p "16401989950" at bounding box center [248, 156] width 56 height 11
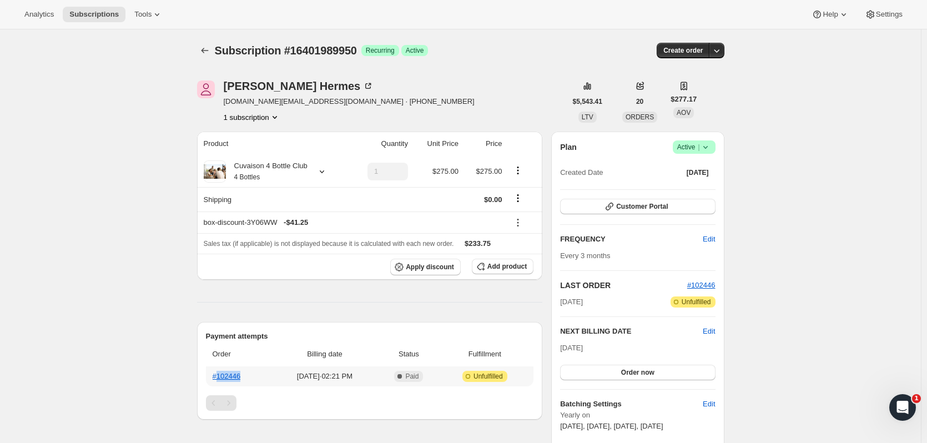
drag, startPoint x: 254, startPoint y: 378, endPoint x: 220, endPoint y: 376, distance: 33.4
click at [220, 376] on th "#102446" at bounding box center [239, 376] width 66 height 20
copy link "102446"
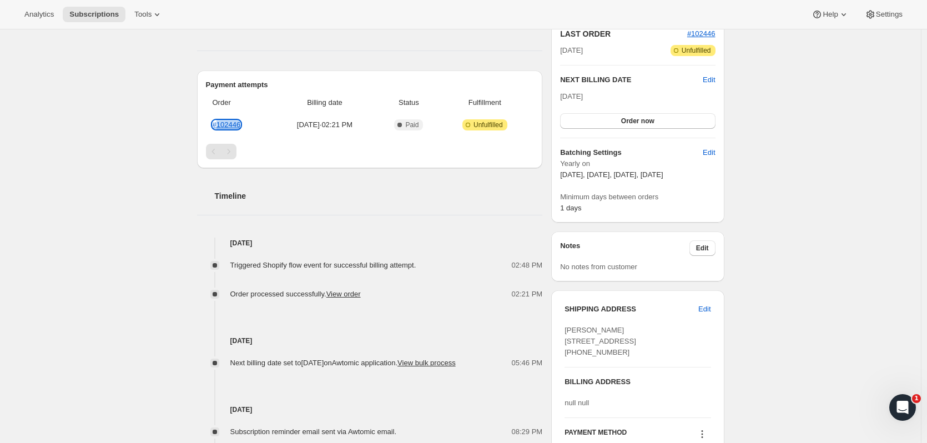
scroll to position [261, 0]
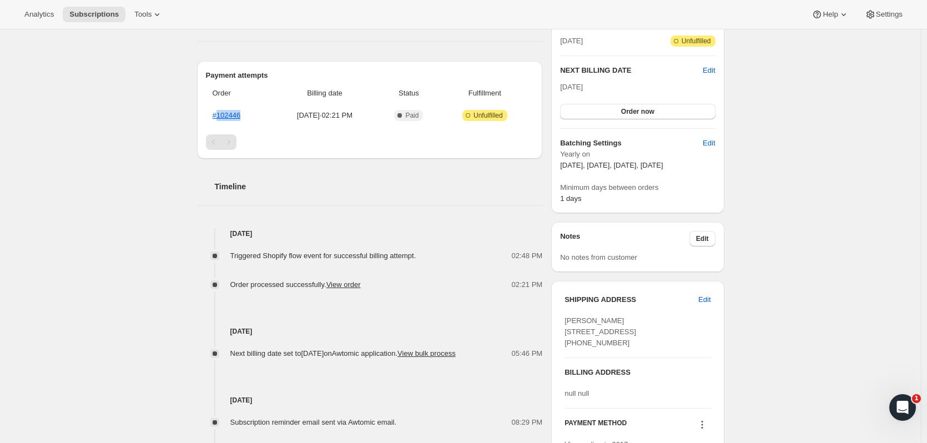
click at [701, 297] on span "Edit" at bounding box center [704, 299] width 12 height 11
select select "WA"
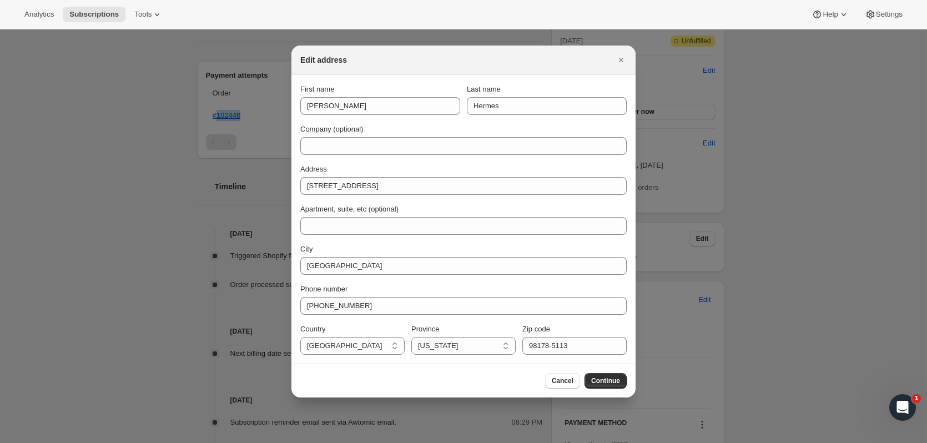
click at [558, 379] on span "Cancel" at bounding box center [563, 380] width 22 height 9
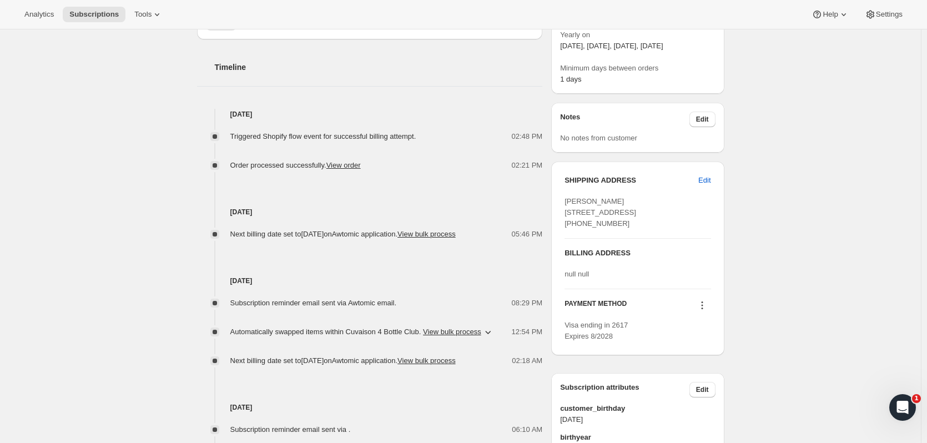
scroll to position [391, 0]
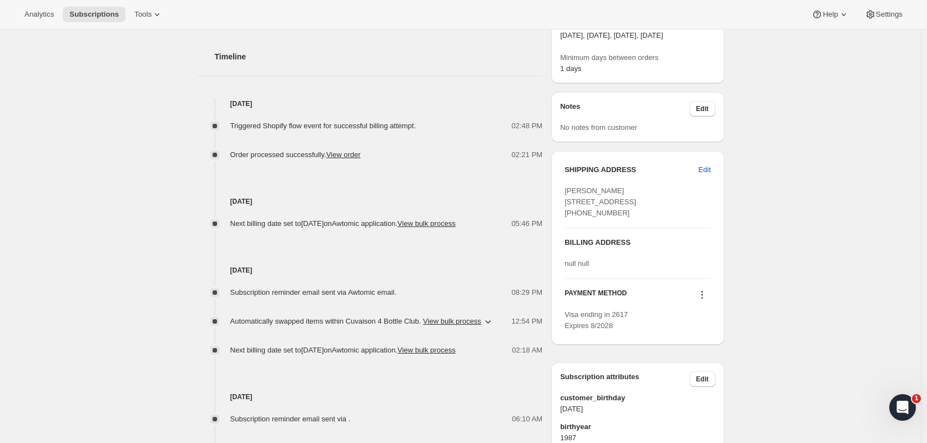
click at [704, 300] on icon at bounding box center [702, 294] width 11 height 11
click at [698, 387] on span "Add credit card" at bounding box center [690, 387] width 48 height 8
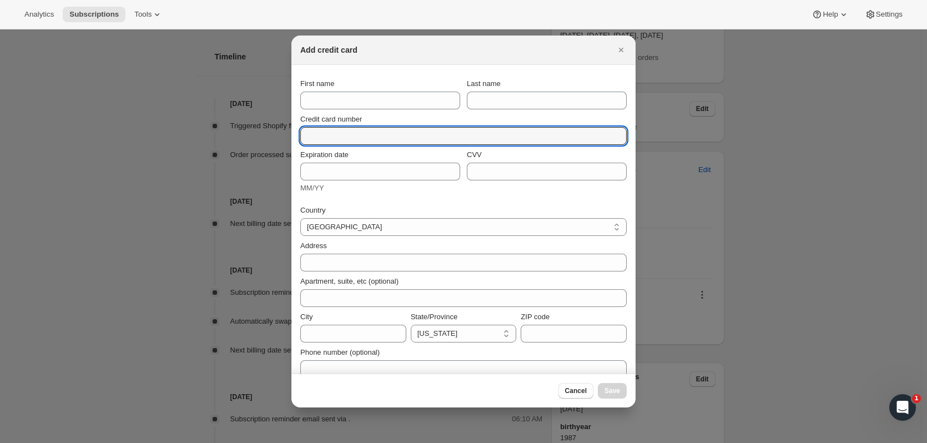
click at [328, 129] on input "Credit card number" at bounding box center [459, 136] width 318 height 18
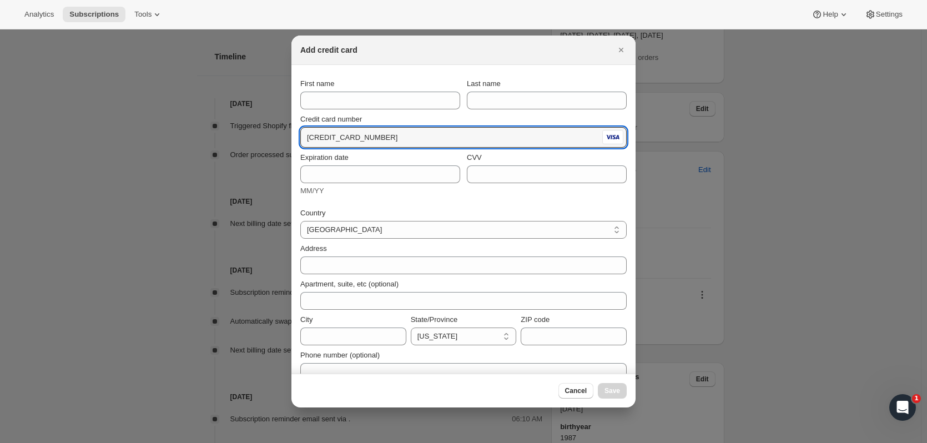
type input "[CREDIT_CARD_NUMBER]"
click at [419, 70] on section "First name Last name Credit card number [CREDIT_CARD_NUMBER] Expiration date MM…" at bounding box center [464, 227] width 344 height 325
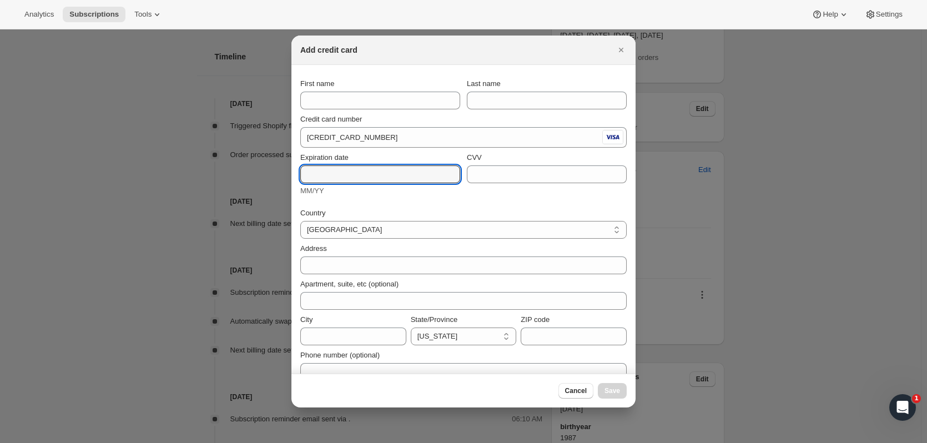
click at [368, 165] on input "Expiration date" at bounding box center [380, 174] width 160 height 18
type input "07/30"
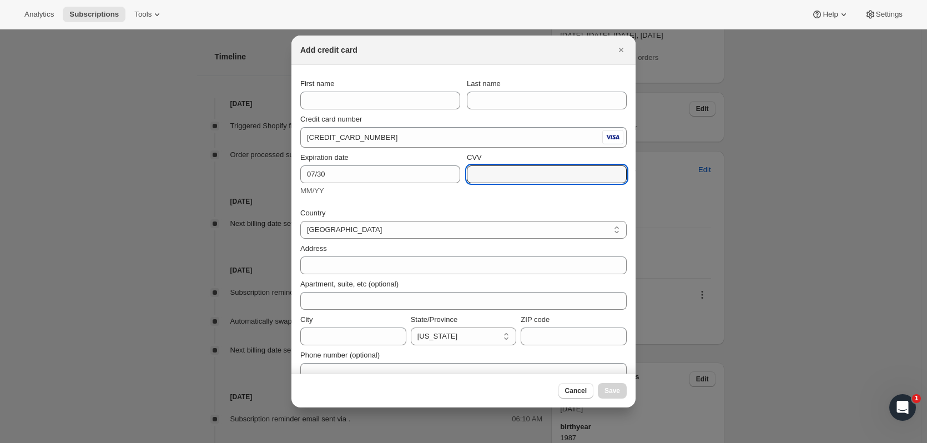
click at [493, 170] on input "CVV" at bounding box center [547, 174] width 160 height 18
type input "436"
click at [368, 96] on input "First name" at bounding box center [380, 101] width 160 height 18
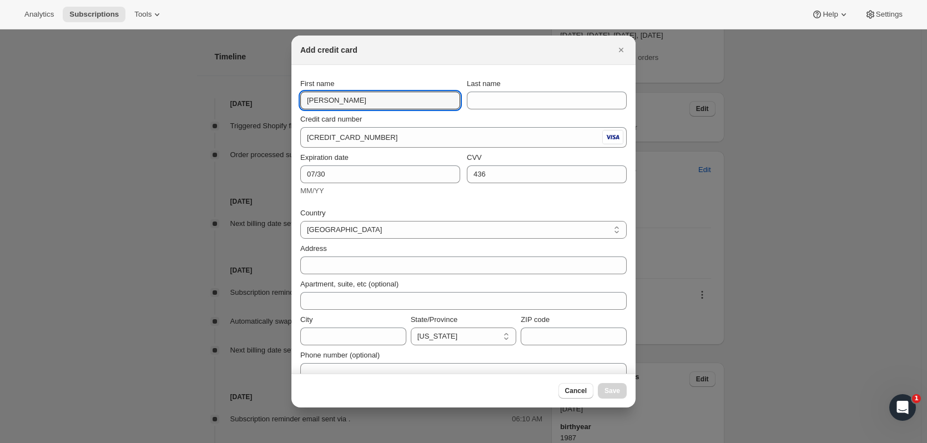
type input "[PERSON_NAME]"
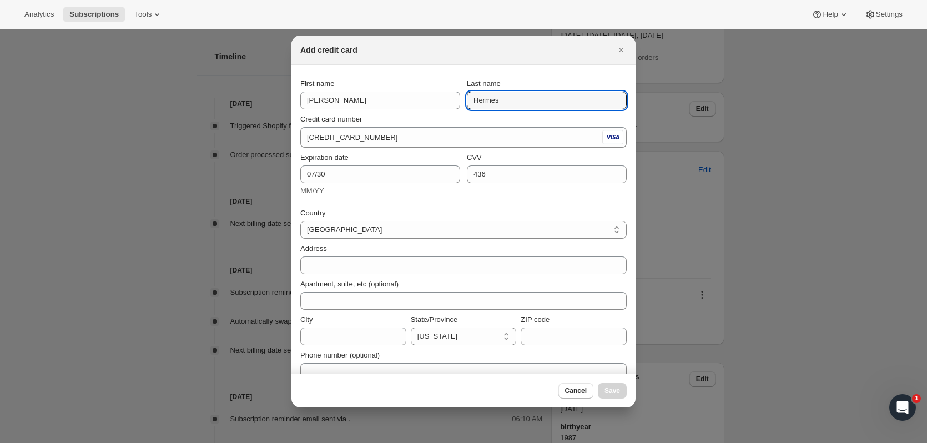
type input "Hermes"
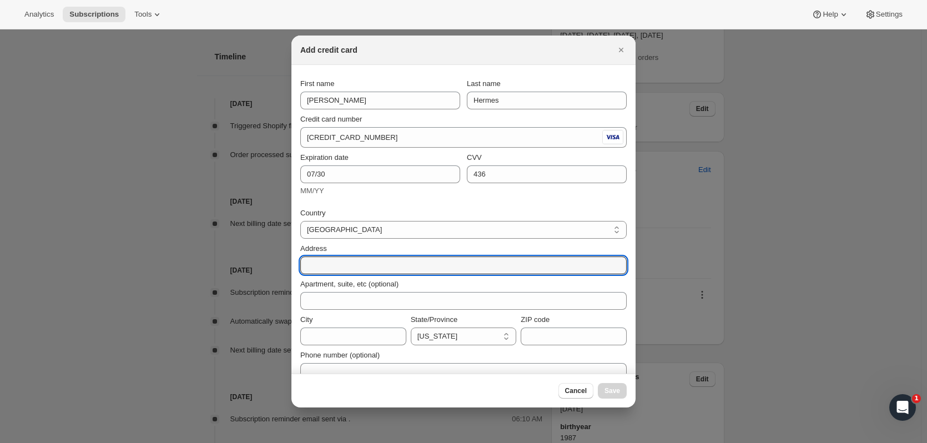
paste input "[STREET_ADDRESS][PERSON_NAME] [GEOGRAPHIC_DATA] CA 95033"
type input "[STREET_ADDRESS][PERSON_NAME] [GEOGRAPHIC_DATA] CA 95033"
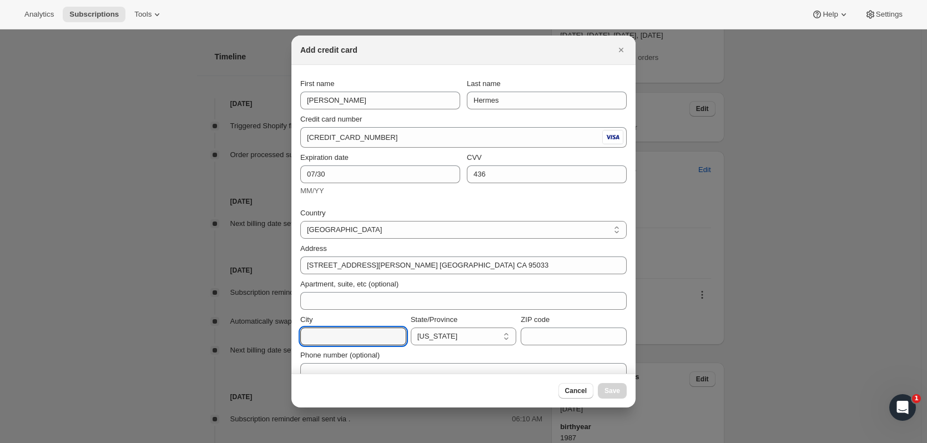
click at [375, 332] on input "City" at bounding box center [353, 337] width 106 height 18
type input "Los Gatos"
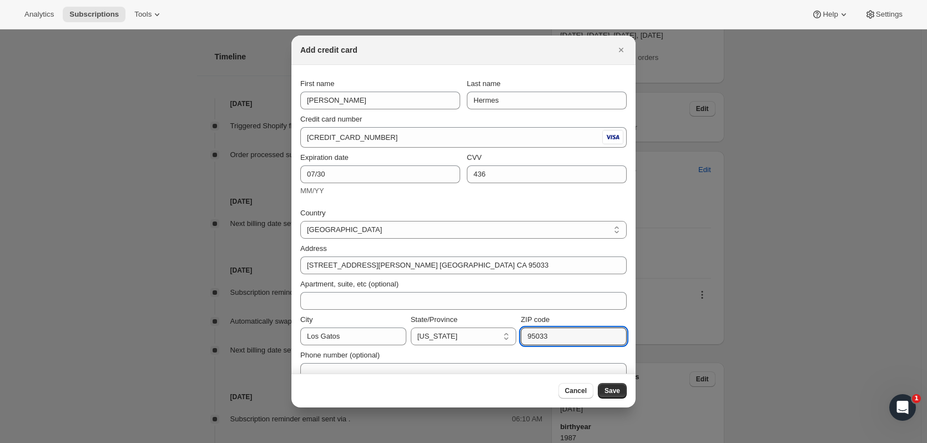
type input "95033"
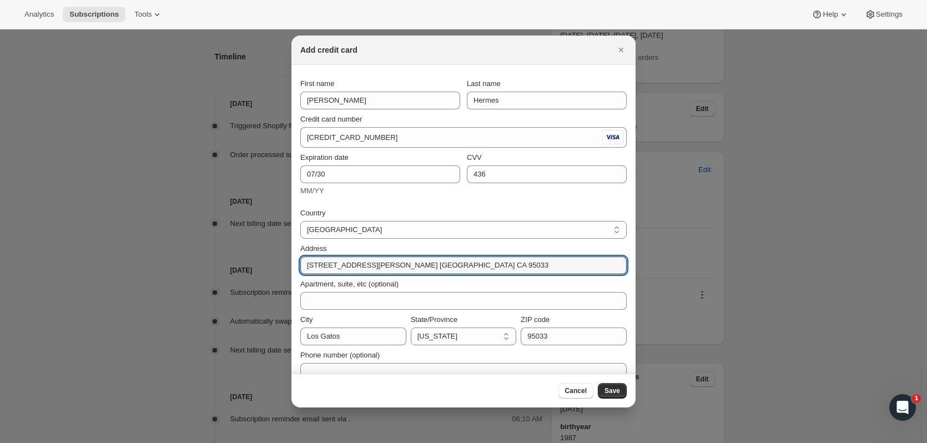
drag, startPoint x: 365, startPoint y: 270, endPoint x: 463, endPoint y: 261, distance: 98.7
click at [463, 261] on input "[STREET_ADDRESS][PERSON_NAME] [GEOGRAPHIC_DATA] CA 95033" at bounding box center [463, 266] width 326 height 18
type input "[STREET_ADDRESS][PERSON_NAME]"
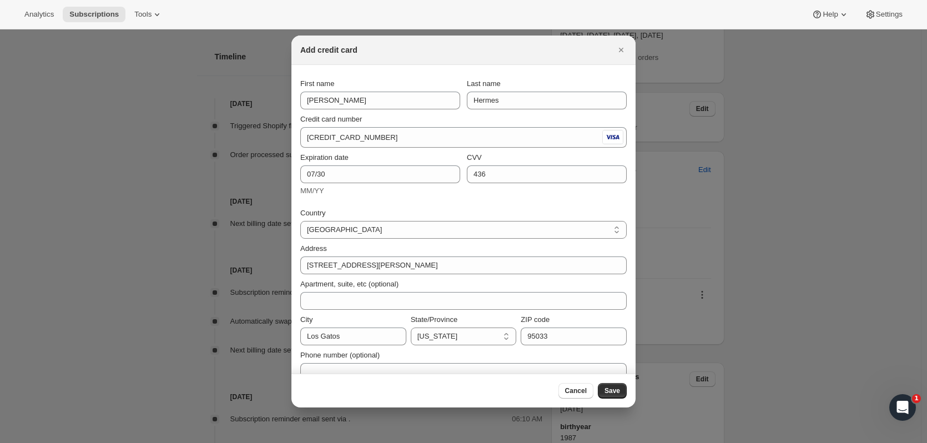
click at [620, 388] on button "Save" at bounding box center [612, 391] width 29 height 16
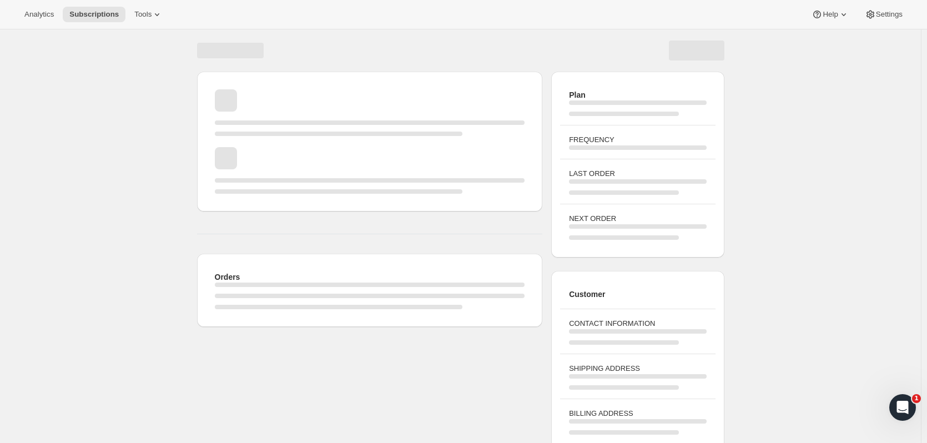
scroll to position [59, 0]
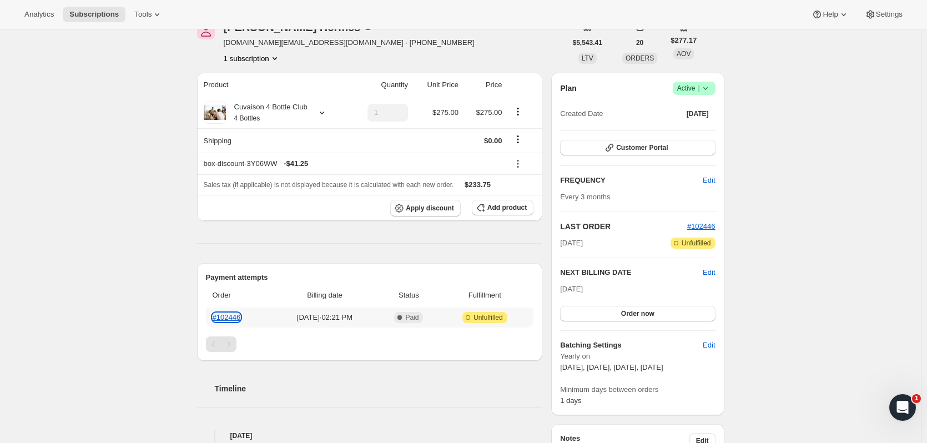
click at [232, 316] on link "#102446" at bounding box center [227, 317] width 28 height 8
drag, startPoint x: 924, startPoint y: 103, endPoint x: 929, endPoint y: 100, distance: 5.7
click at [927, 99] on html "Analytics Subscriptions Tools Help Settings Skip to content Subscription #16401…" at bounding box center [463, 162] width 927 height 443
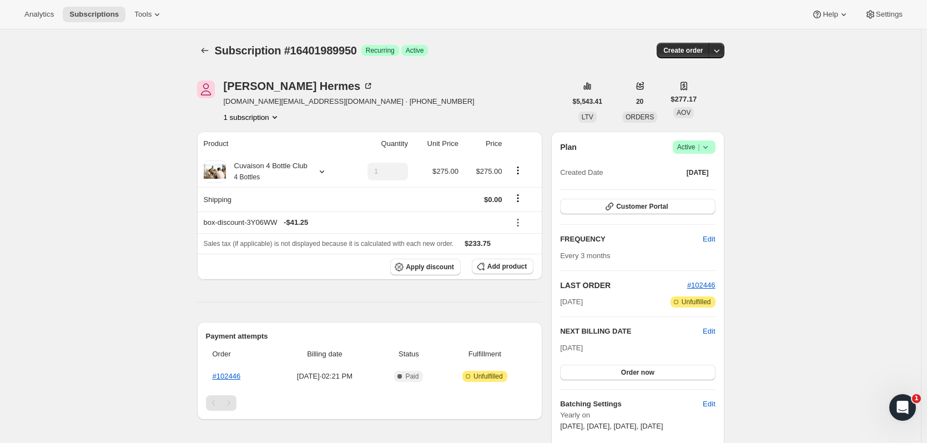
click at [202, 56] on icon "Subscriptions" at bounding box center [204, 50] width 11 height 11
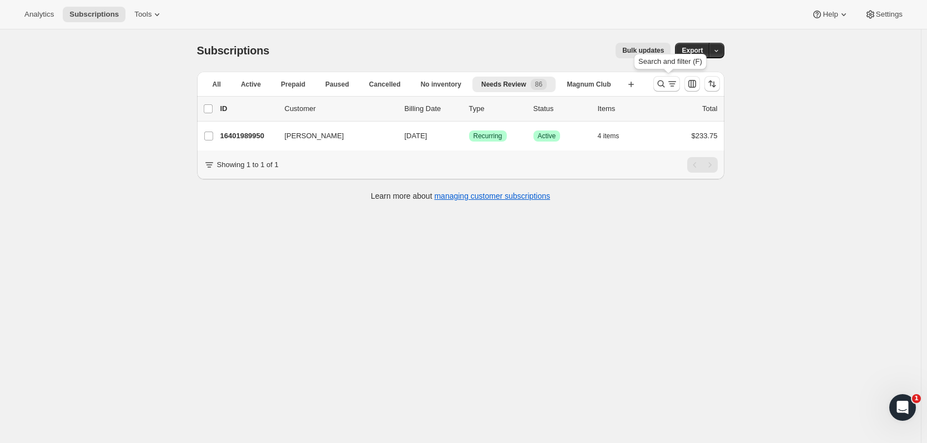
click at [666, 88] on icon "Search and filter results" at bounding box center [661, 83] width 11 height 11
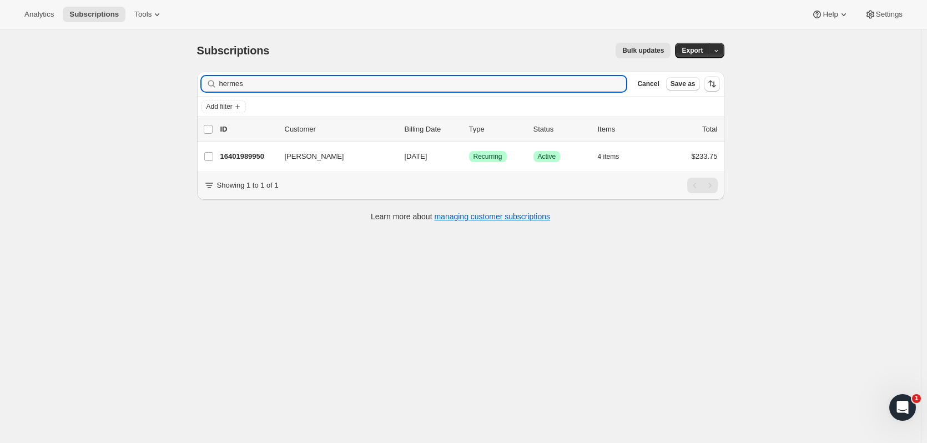
drag, startPoint x: 258, startPoint y: 89, endPoint x: 190, endPoint y: 91, distance: 67.8
click at [190, 91] on div "Filter subscribers hermes Clear Cancel Save as Add filter 0 selected Update nex…" at bounding box center [456, 148] width 536 height 170
type input "[PERSON_NAME]"
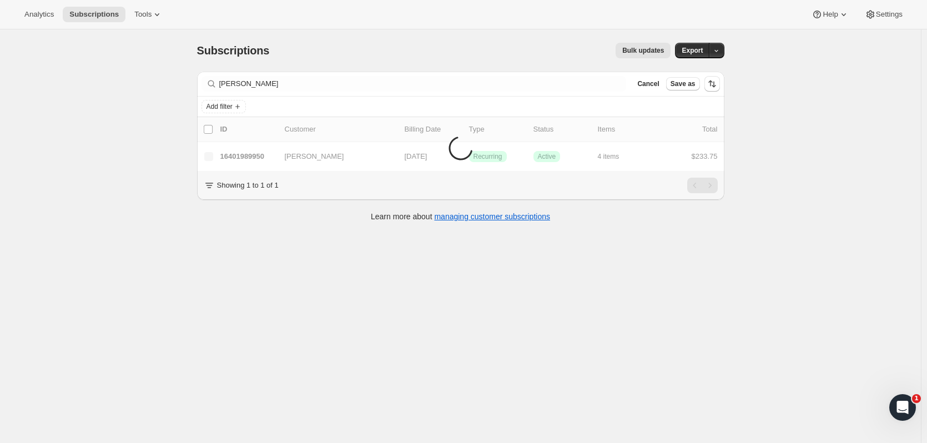
click at [518, 58] on div "Subscriptions. This page is ready Subscriptions Bulk updates More actions Bulk …" at bounding box center [460, 50] width 527 height 42
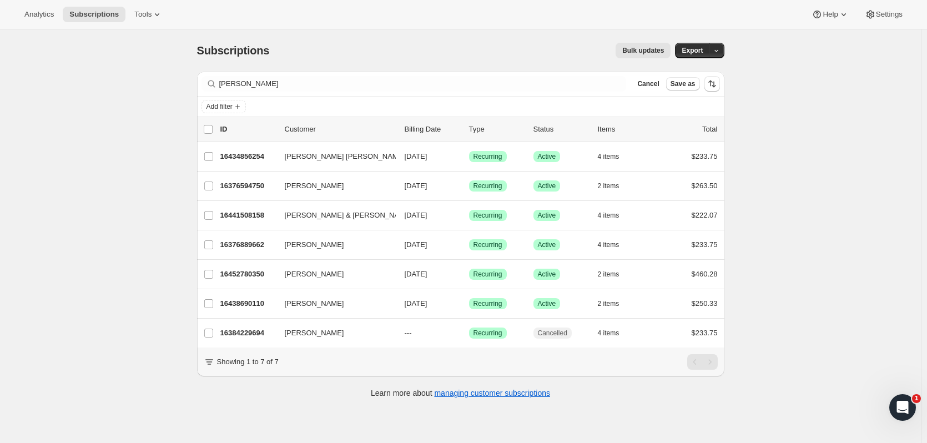
click at [267, 265] on div "[PERSON_NAME] 16452780350 [PERSON_NAME] [DATE] Success Recurring Success Active…" at bounding box center [460, 274] width 527 height 29
click at [262, 276] on p "16452780350" at bounding box center [248, 274] width 56 height 11
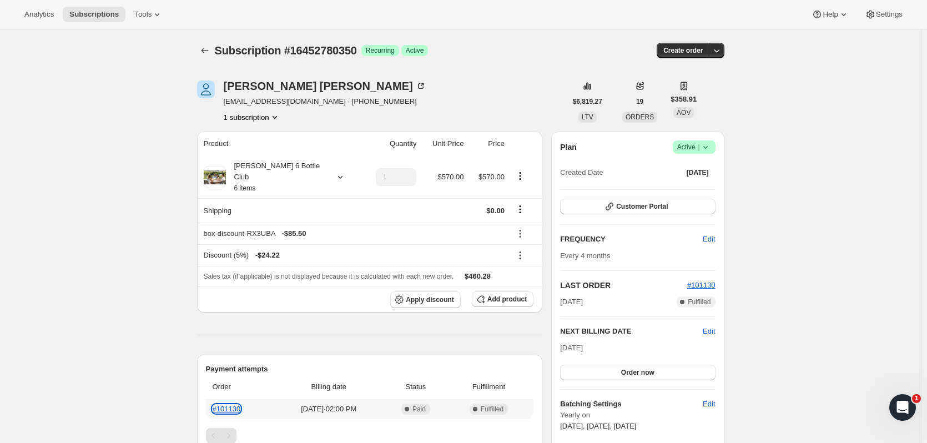
click at [237, 405] on link "#101130" at bounding box center [227, 409] width 28 height 8
click at [225, 405] on link "#101130" at bounding box center [227, 409] width 28 height 8
click at [208, 52] on icon "Subscriptions" at bounding box center [204, 50] width 11 height 11
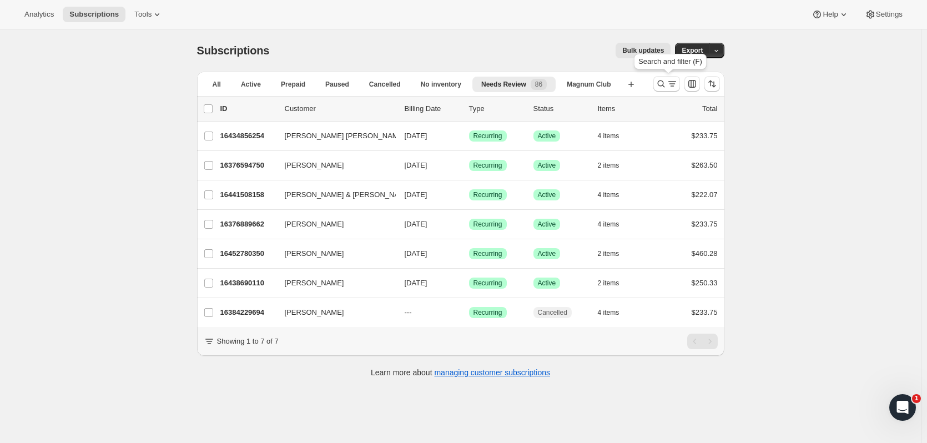
click at [663, 87] on icon "Search and filter results" at bounding box center [661, 83] width 11 height 11
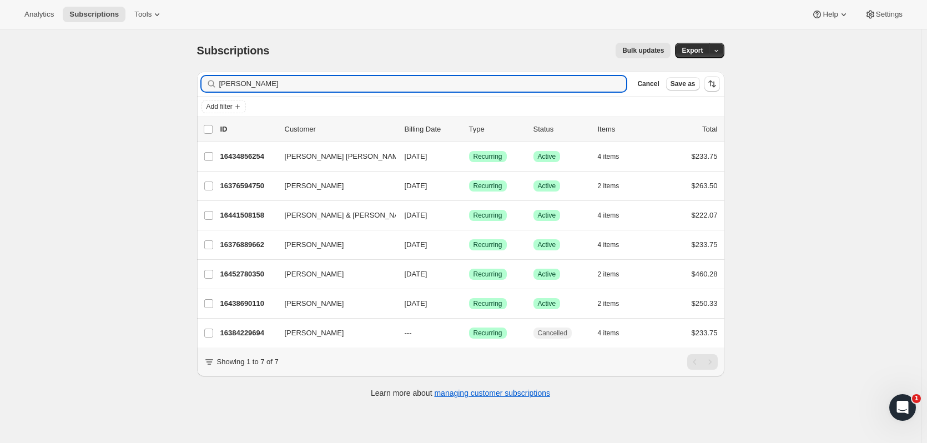
drag, startPoint x: 102, startPoint y: 88, endPoint x: 73, endPoint y: 89, distance: 28.9
click at [73, 89] on div "Subscriptions. This page is ready Subscriptions Bulk updates More actions Bulk …" at bounding box center [460, 250] width 921 height 443
type input "l"
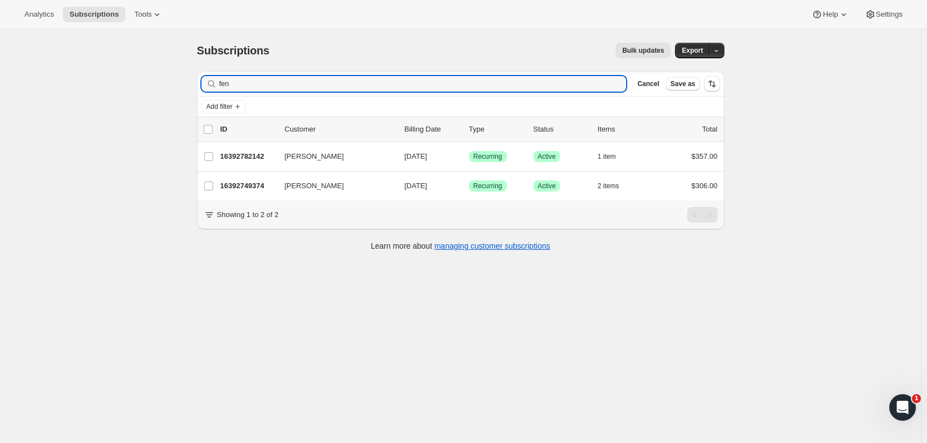
type input "fen"
click at [232, 160] on p "16392782142" at bounding box center [248, 156] width 56 height 11
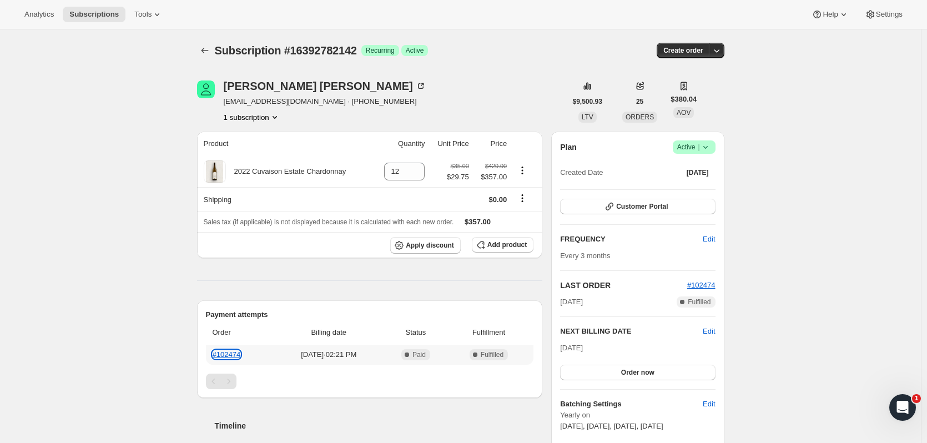
click at [240, 354] on link "#102474" at bounding box center [227, 354] width 28 height 8
